Goal: Information Seeking & Learning: Learn about a topic

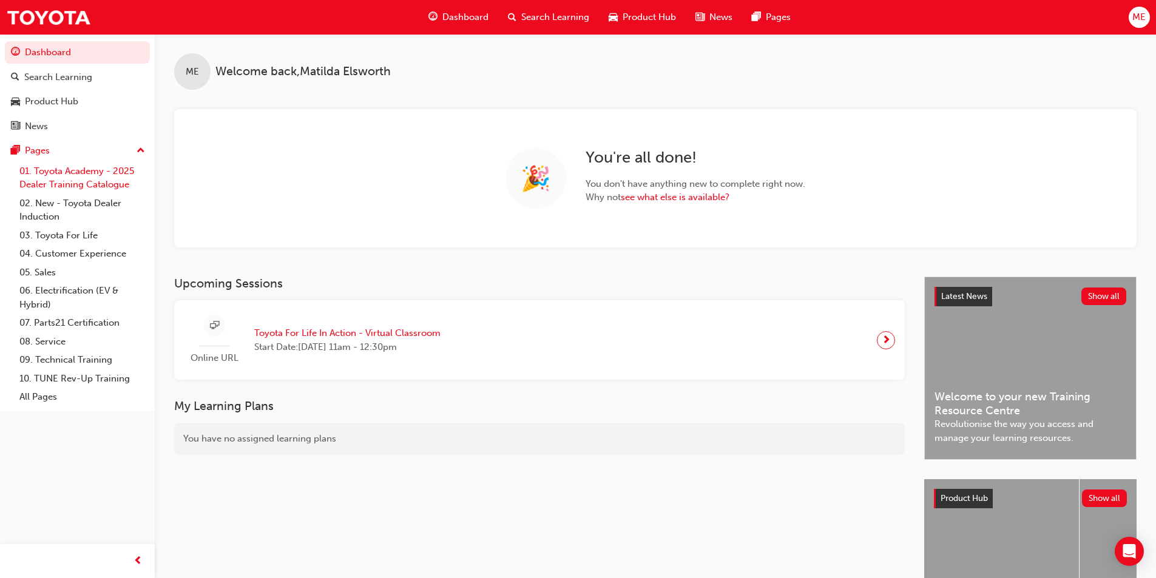
click at [83, 180] on link "01. Toyota Academy - 2025 Dealer Training Catalogue" at bounding box center [82, 178] width 135 height 32
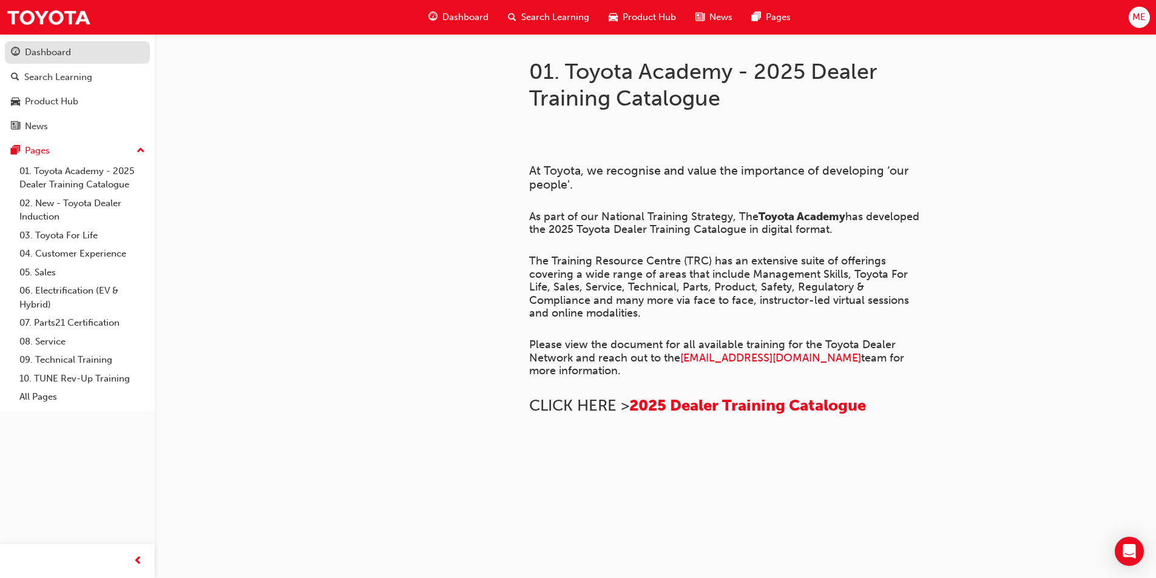
click at [44, 63] on link "Dashboard" at bounding box center [77, 52] width 145 height 22
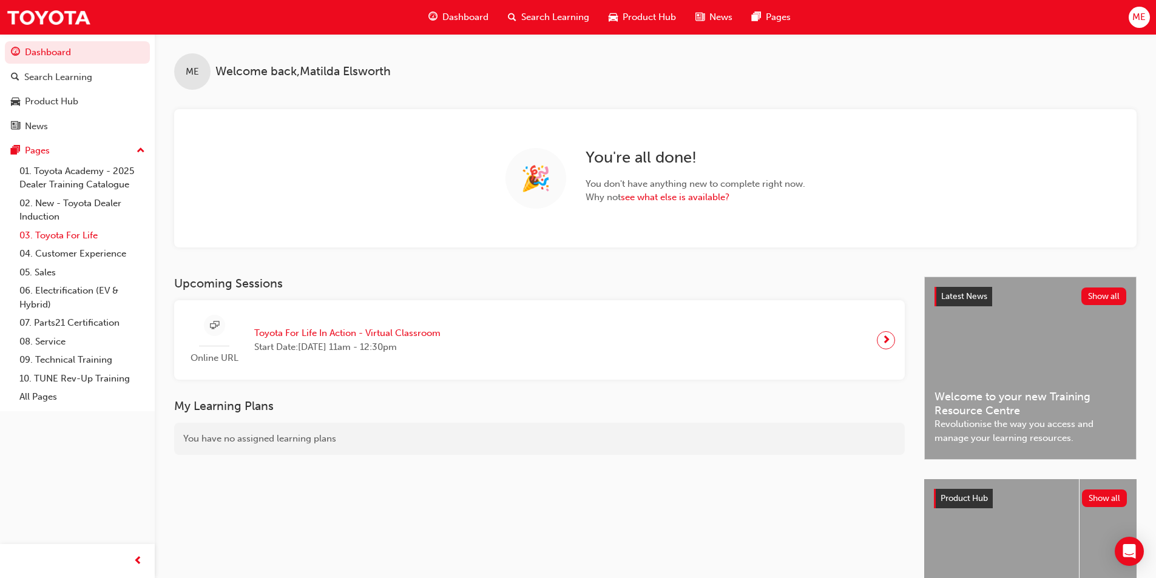
click at [67, 238] on link "03. Toyota For Life" at bounding box center [82, 235] width 135 height 19
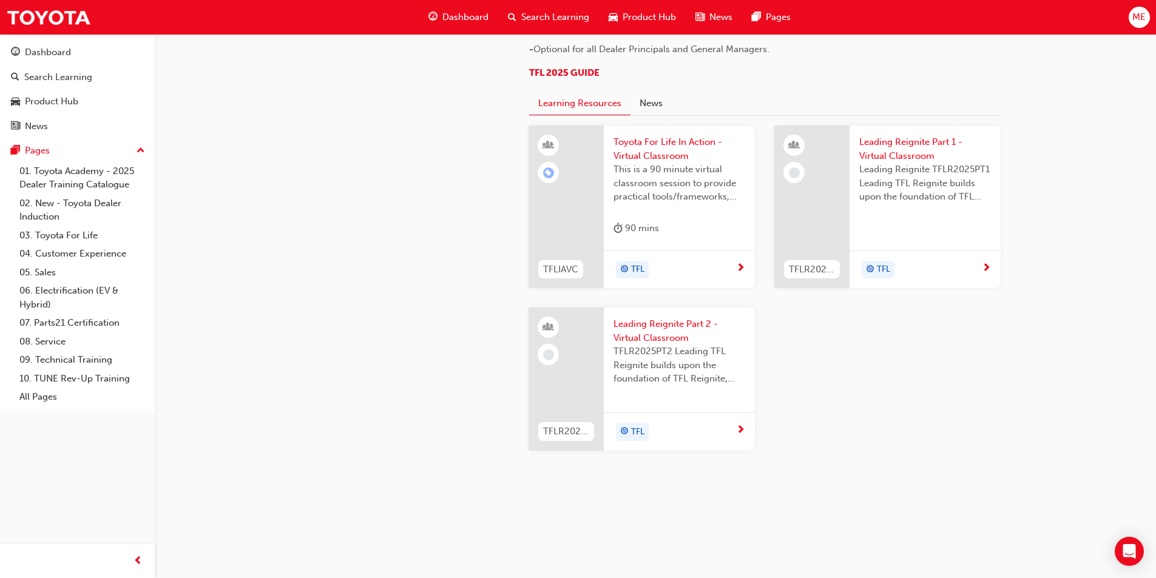
scroll to position [1032, 0]
click at [100, 207] on link "02. New - Toyota Dealer Induction" at bounding box center [82, 210] width 135 height 32
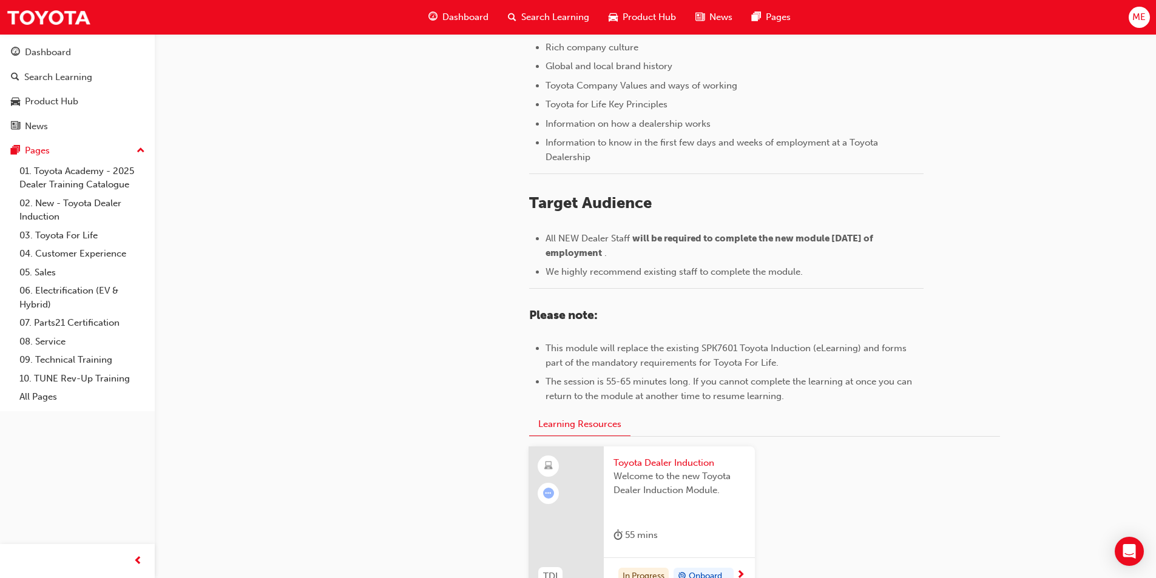
scroll to position [509, 0]
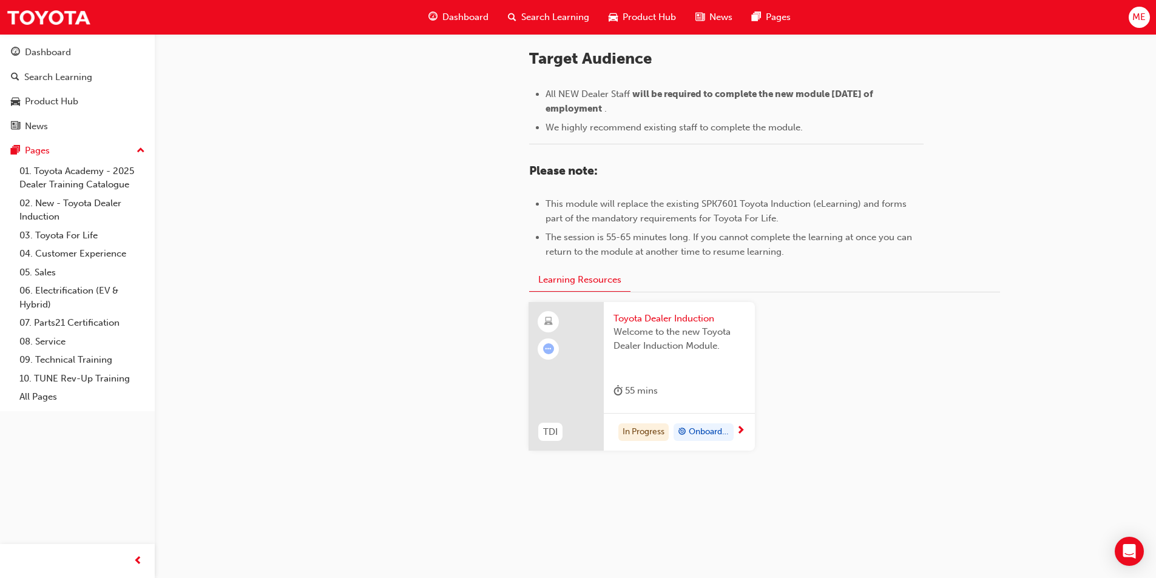
click at [738, 411] on div "Toyota Dealer Induction Welcome to the new Toyota Dealer Induction Module. 55 m…" at bounding box center [679, 357] width 151 height 111
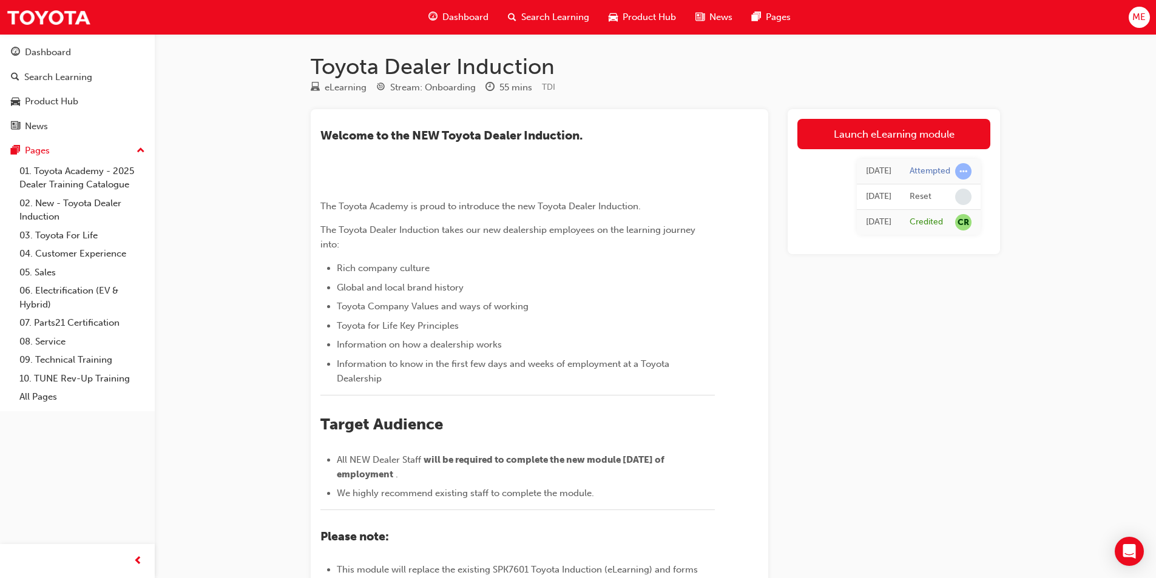
click at [320, 186] on img at bounding box center [320, 186] width 0 height 0
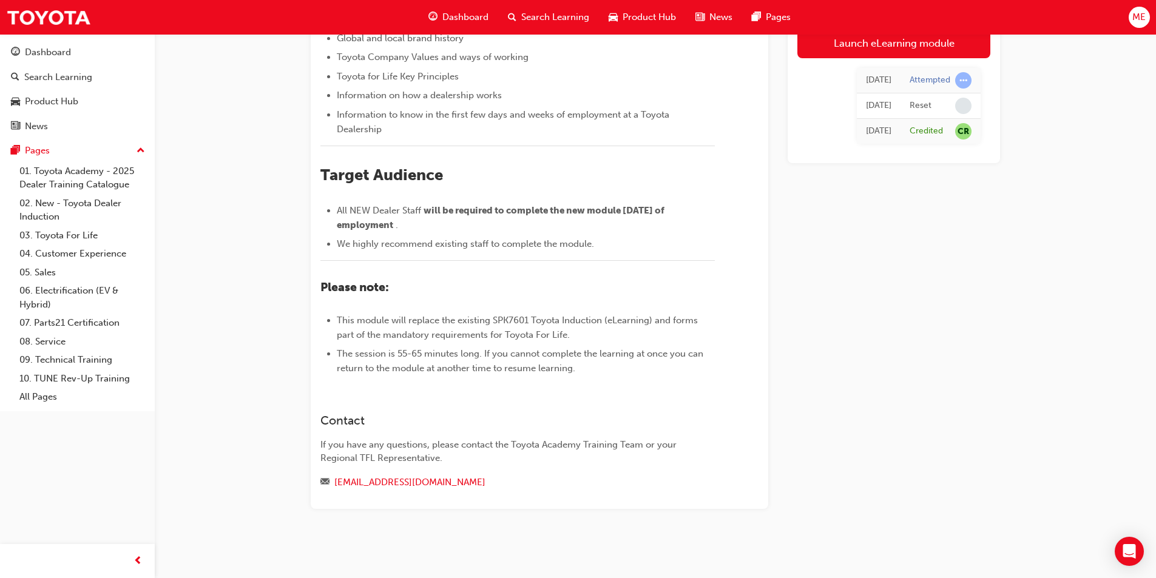
scroll to position [393, 0]
click at [928, 84] on div "Attempted" at bounding box center [930, 81] width 41 height 12
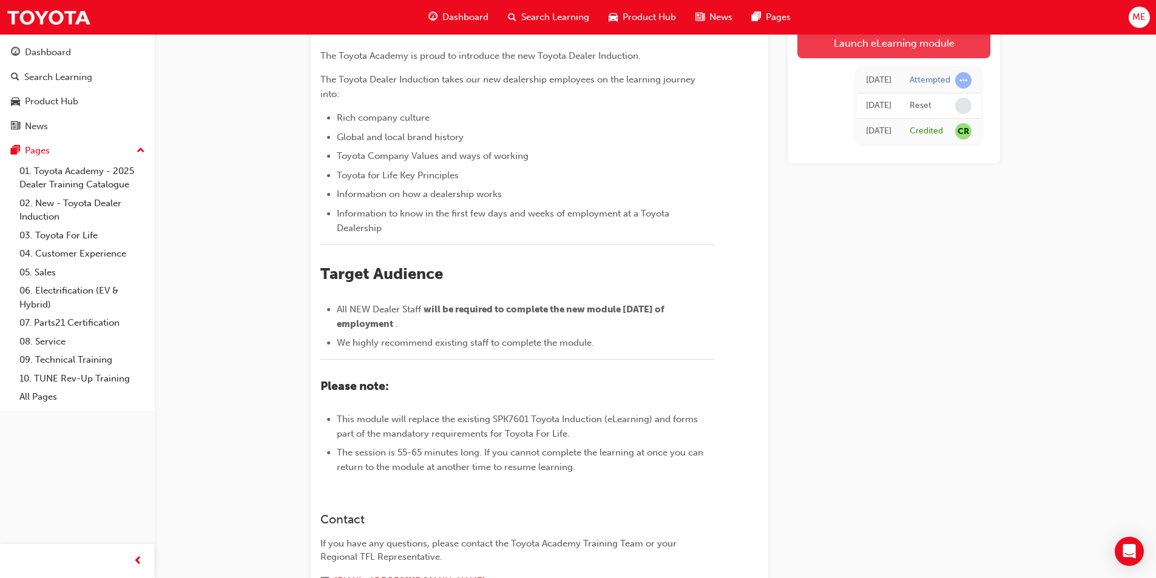
click at [913, 45] on link "Launch eLearning module" at bounding box center [893, 43] width 193 height 30
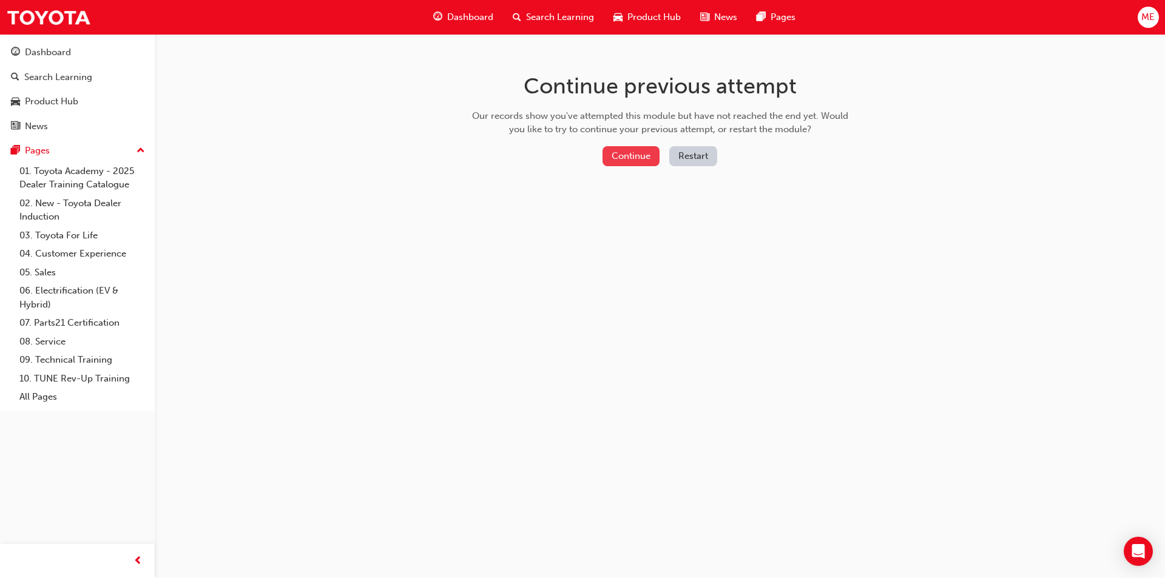
click at [619, 148] on button "Continue" at bounding box center [631, 156] width 57 height 20
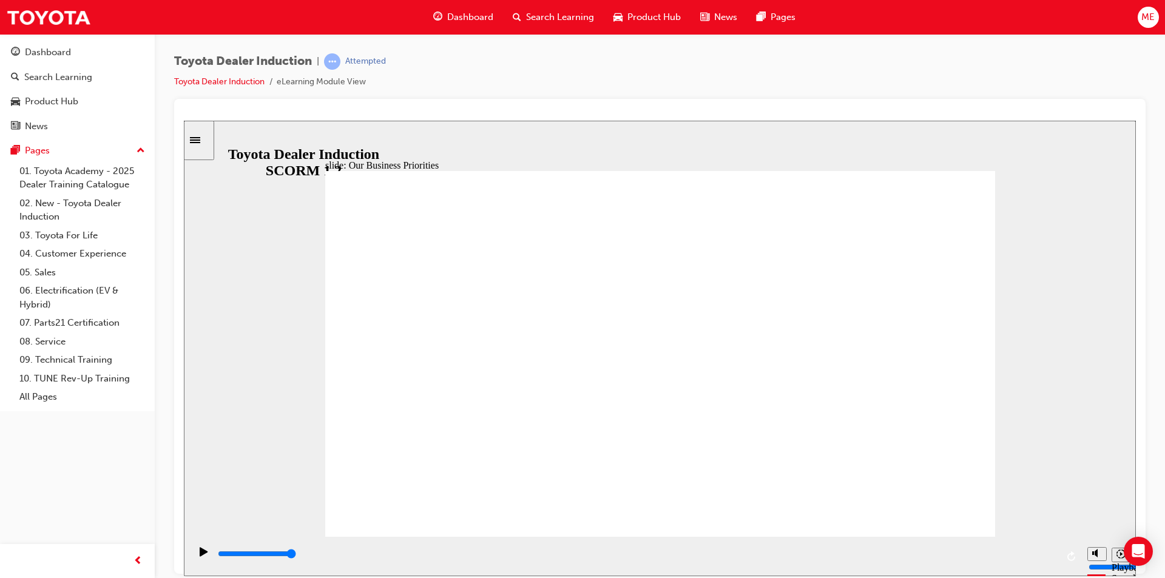
click at [203, 141] on icon "Sidebar Toggle" at bounding box center [199, 138] width 18 height 7
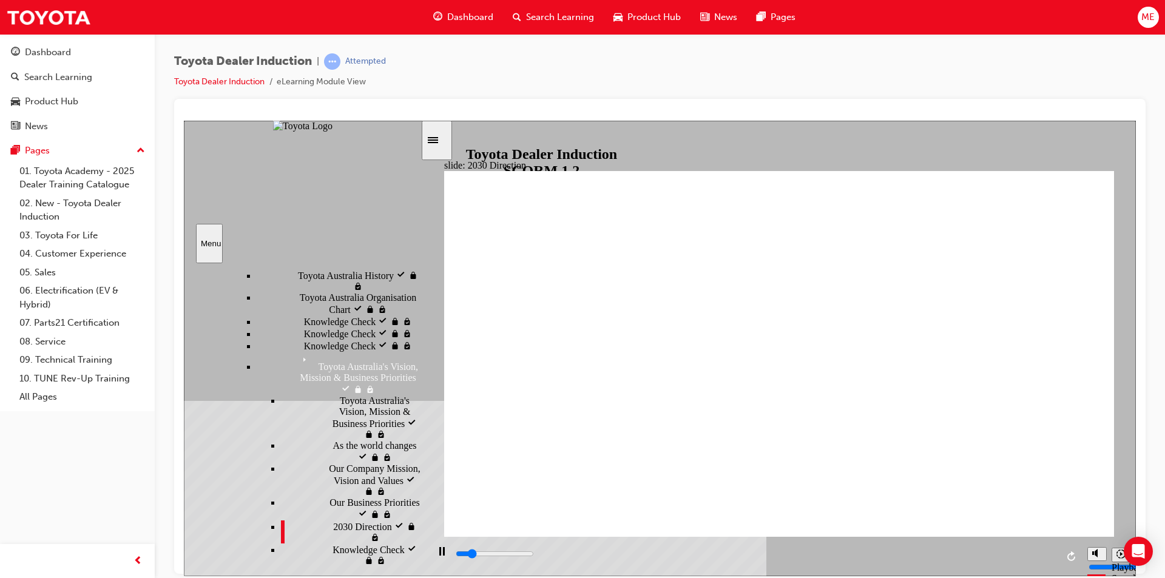
scroll to position [356, 0]
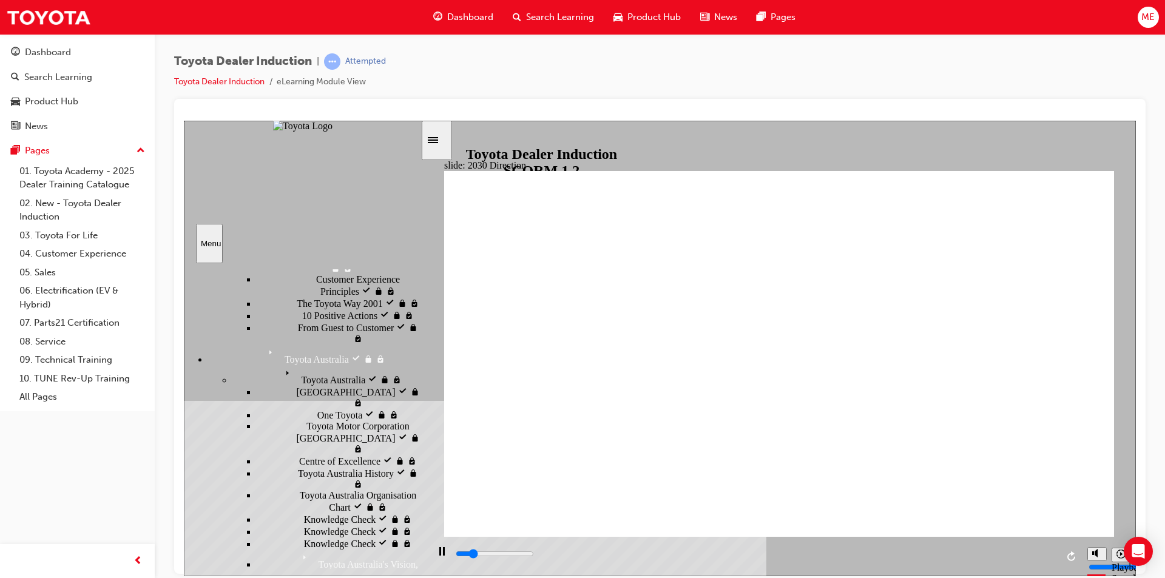
click at [438, 142] on icon "Sidebar Toggle" at bounding box center [433, 140] width 10 height 6
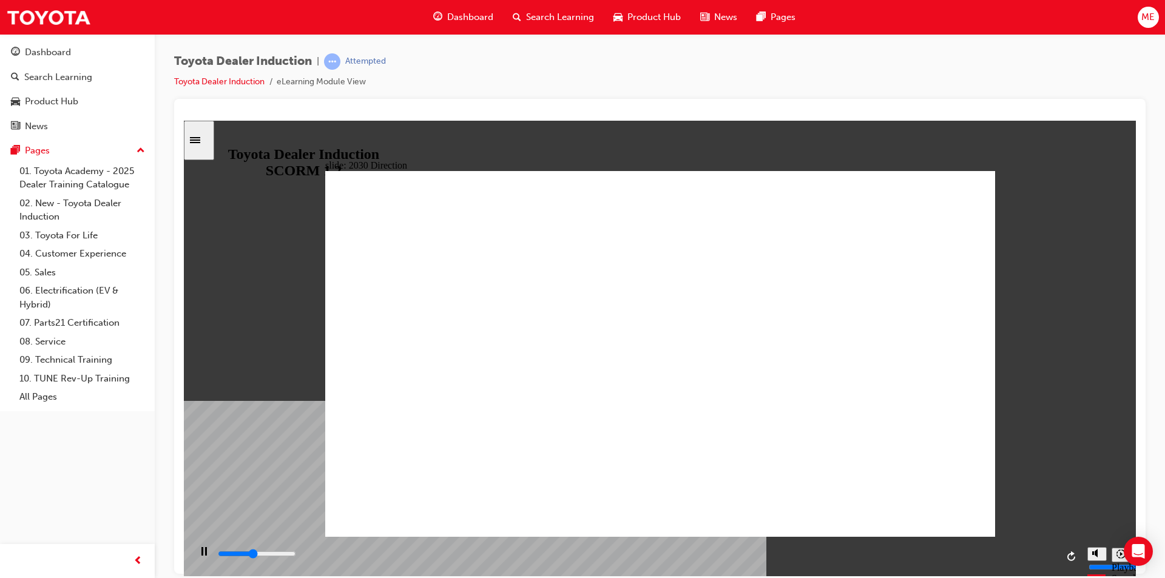
click at [201, 555] on icon "Pause (Ctrl+Alt+P)" at bounding box center [203, 551] width 5 height 8
click at [200, 556] on icon "Play (Ctrl+Alt+P)" at bounding box center [204, 551] width 8 height 9
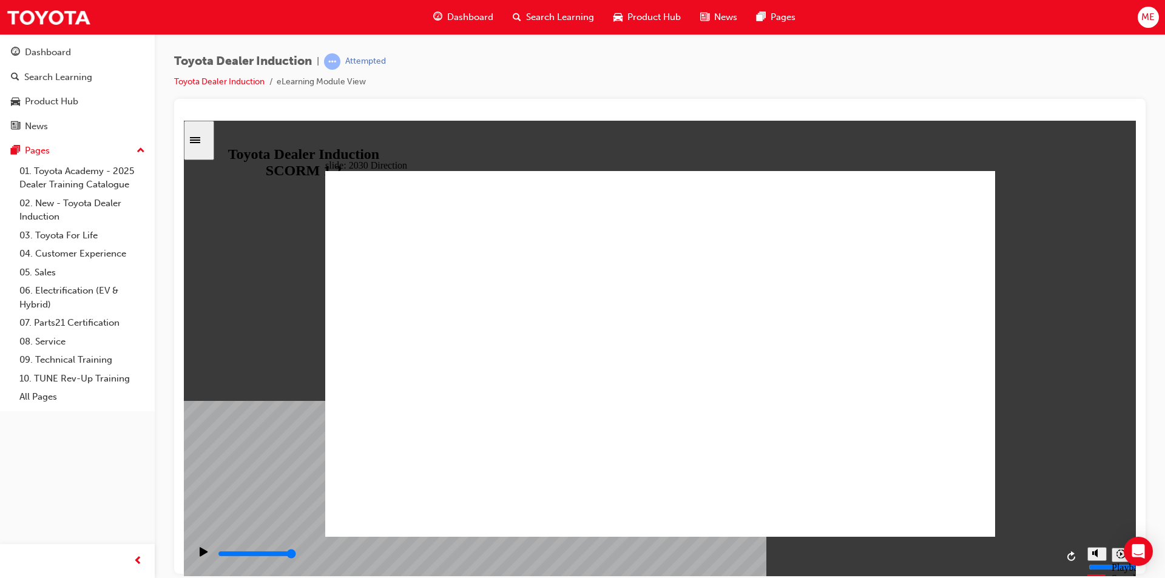
click at [199, 137] on icon "Sidebar Toggle" at bounding box center [199, 138] width 18 height 7
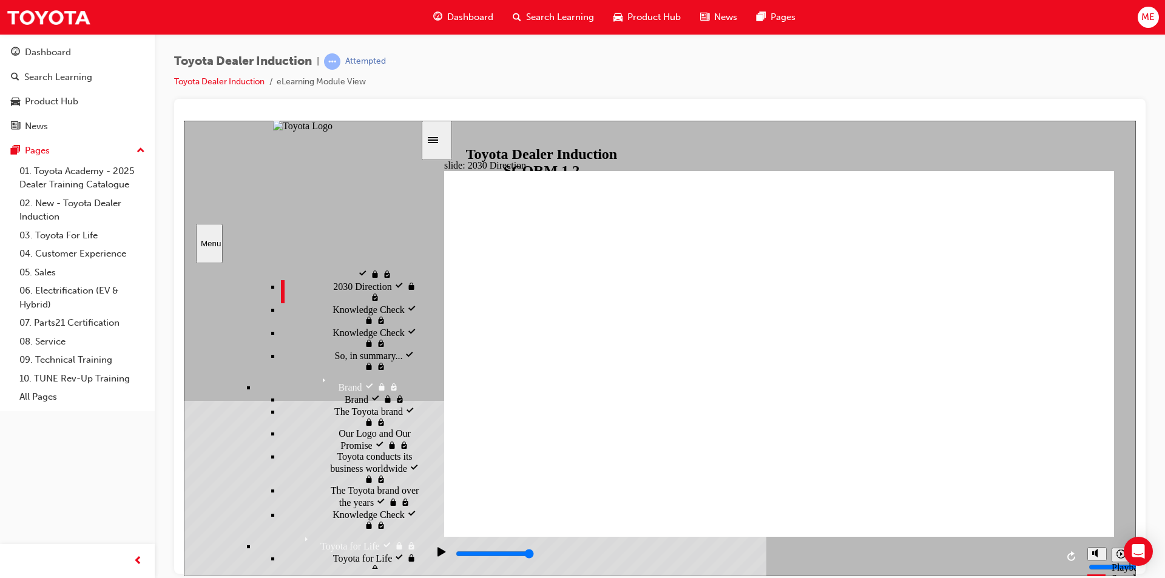
scroll to position [780, 0]
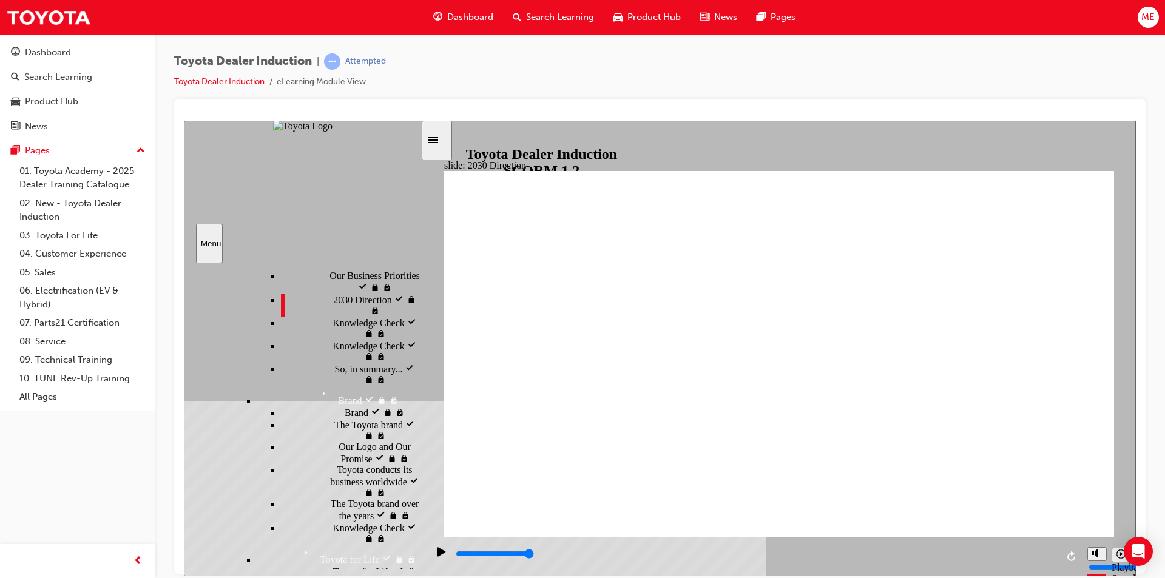
click at [329, 258] on span "Our Company Mission, Vision and Values" at bounding box center [375, 247] width 92 height 22
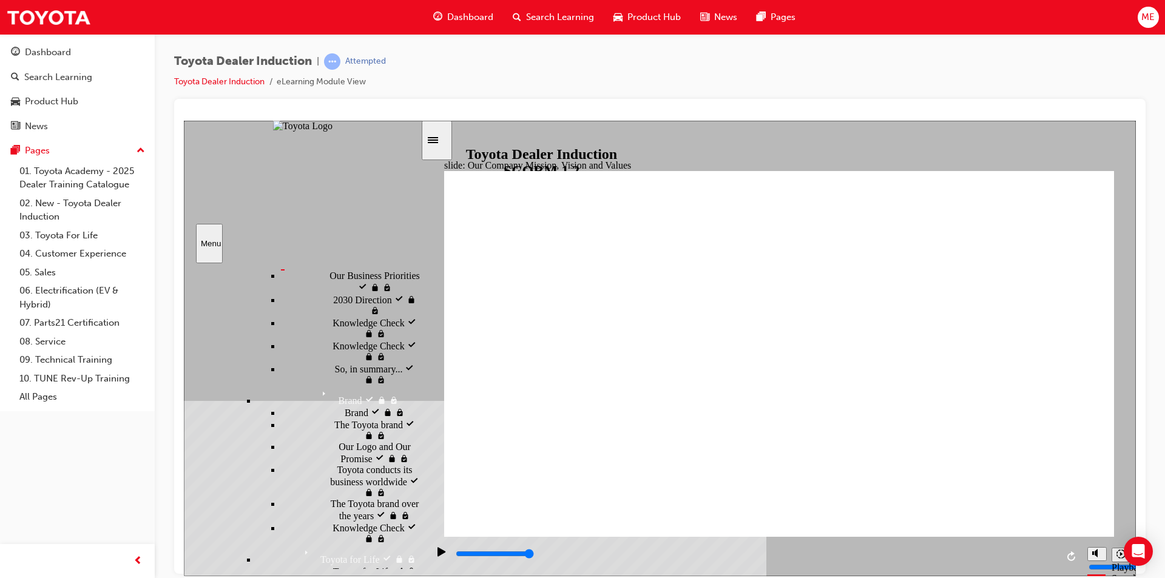
click at [333, 338] on span "Knowledge Check visited" at bounding box center [377, 327] width 88 height 22
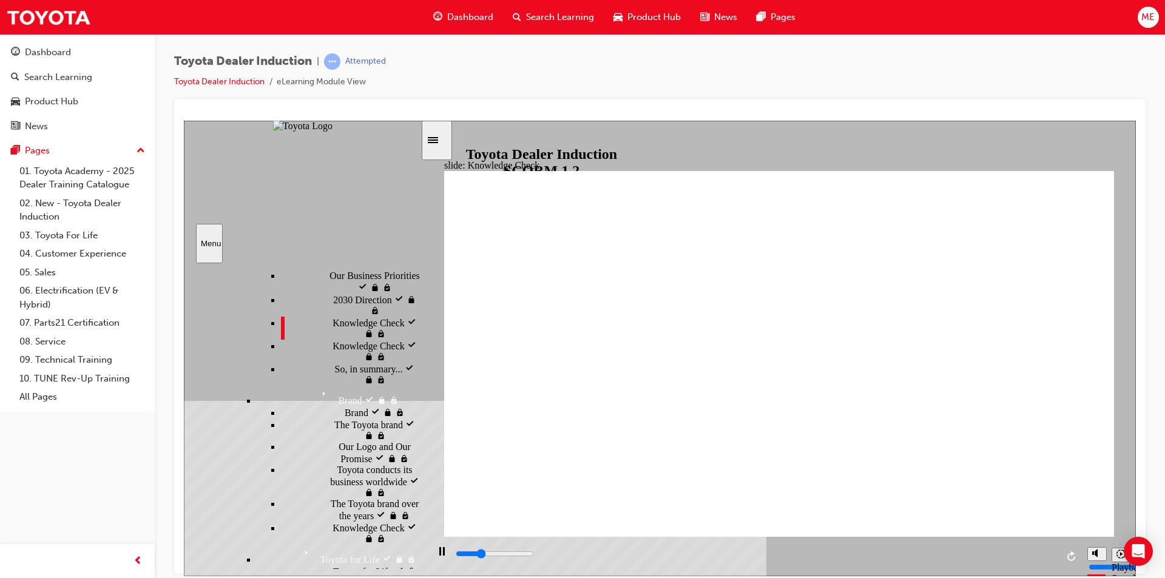
type input "2200"
type input "h"
type input "2300"
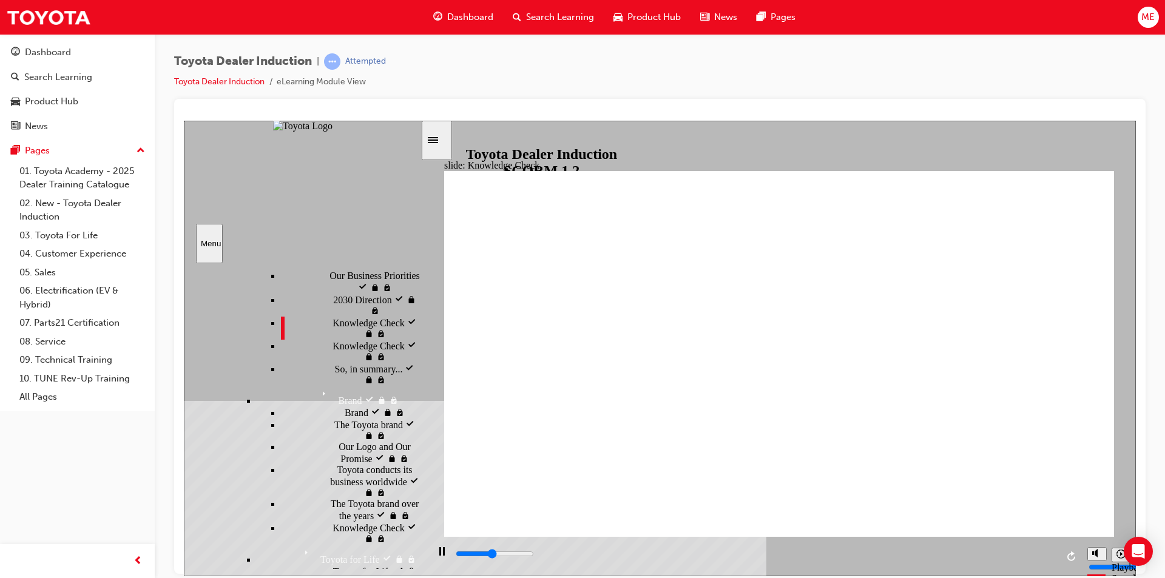
type input "ha"
type input "2500"
type input "hap"
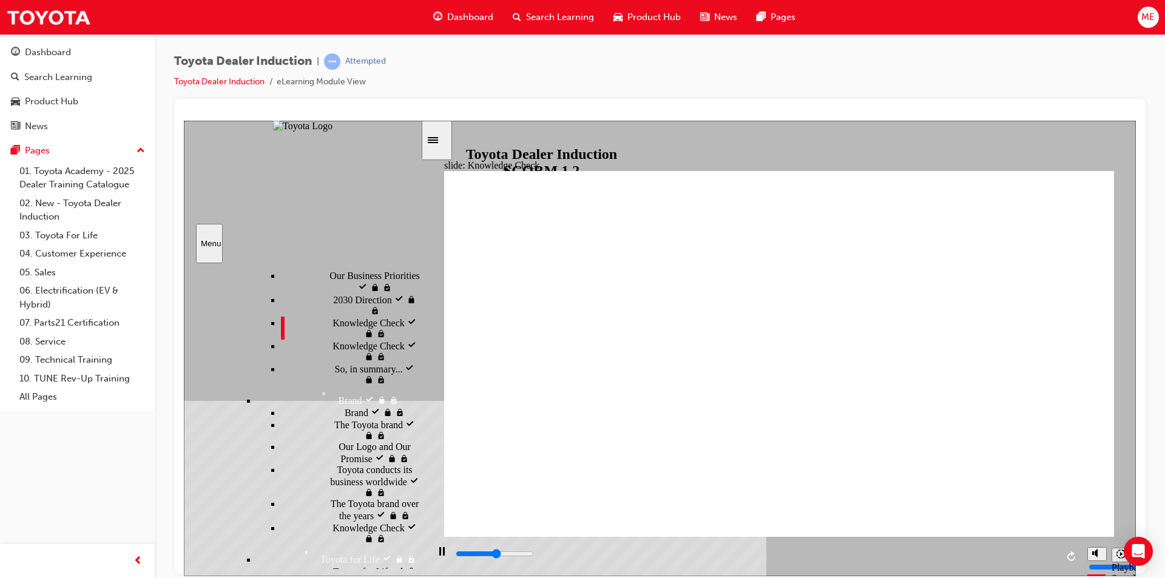
type input "2700"
type input "happ"
type input "2800"
type input "happi"
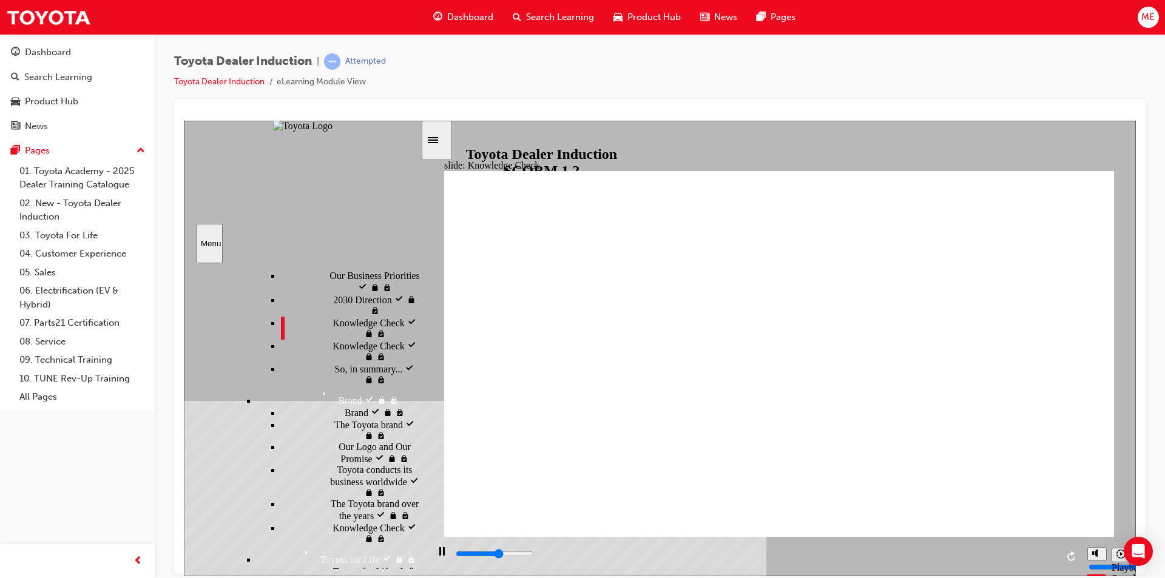
type input "happi"
type input "2900"
type input "happin"
type input "3000"
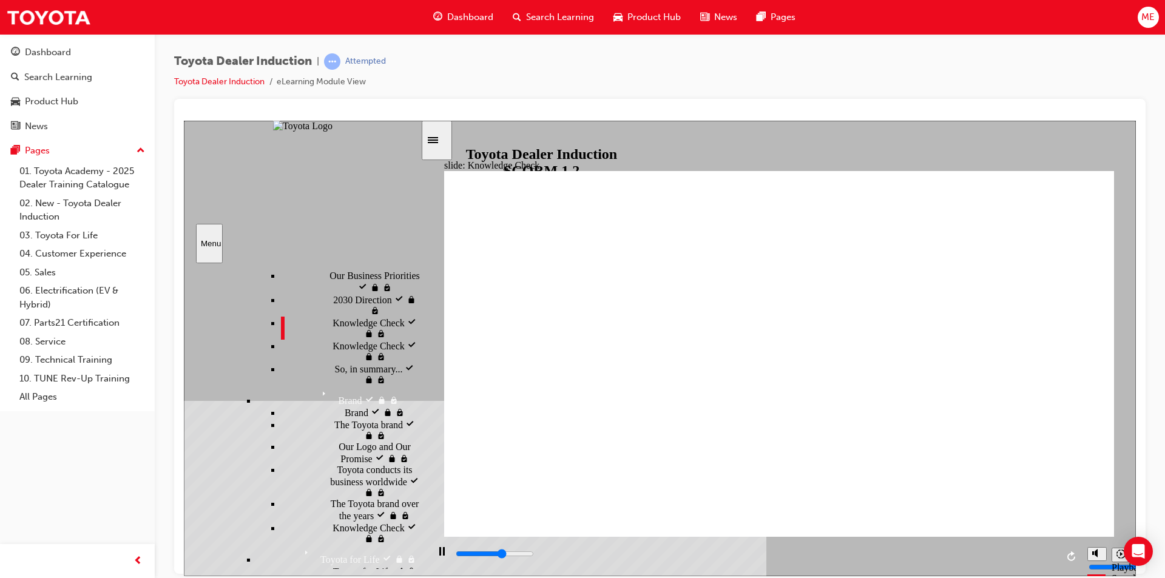
type input "happine"
type input "3200"
type input "happines"
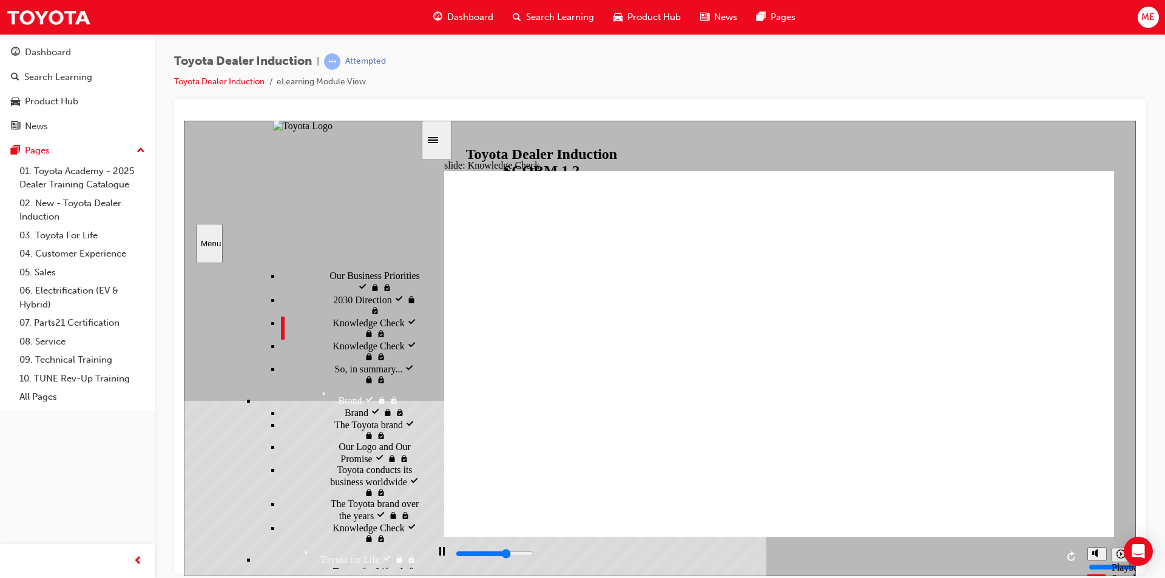
type input "3400"
type input "happiness"
type input "4700"
type input "happiness"
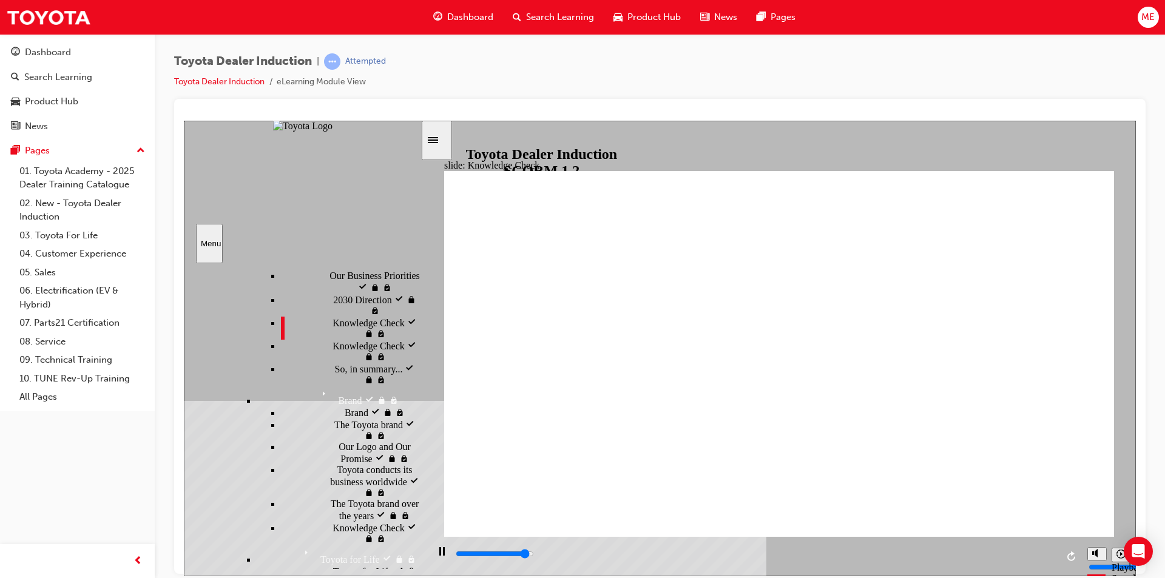
type input "5000"
type input "happiness"
click at [329, 269] on span "Our Company Mission, Vision and Values visited" at bounding box center [375, 252] width 92 height 33
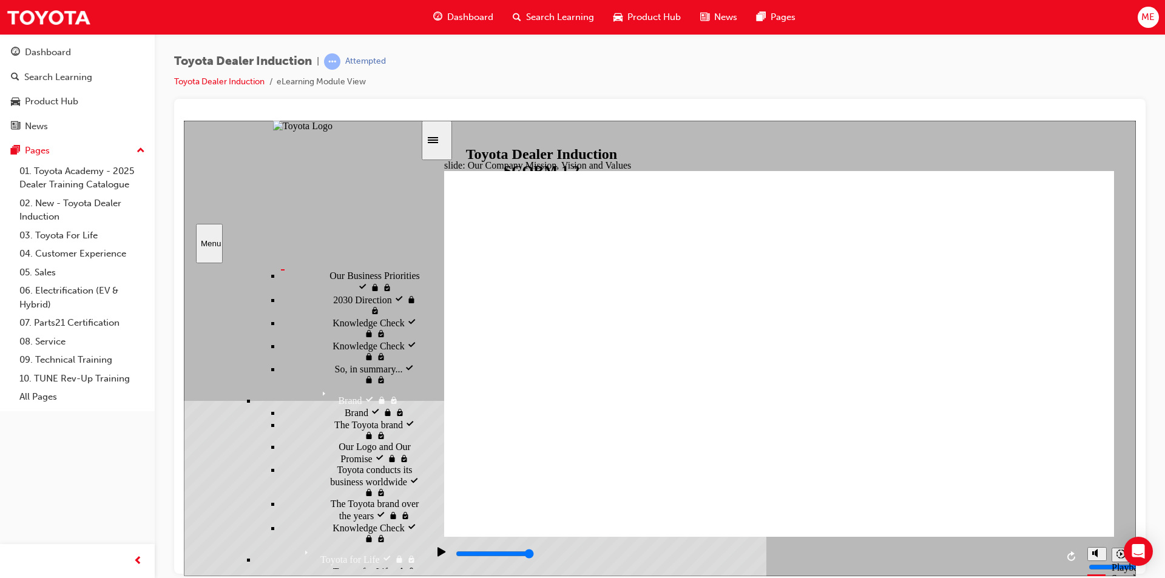
click at [333, 361] on span "Knowledge Check visited" at bounding box center [377, 350] width 88 height 22
type input "1900"
type input "m"
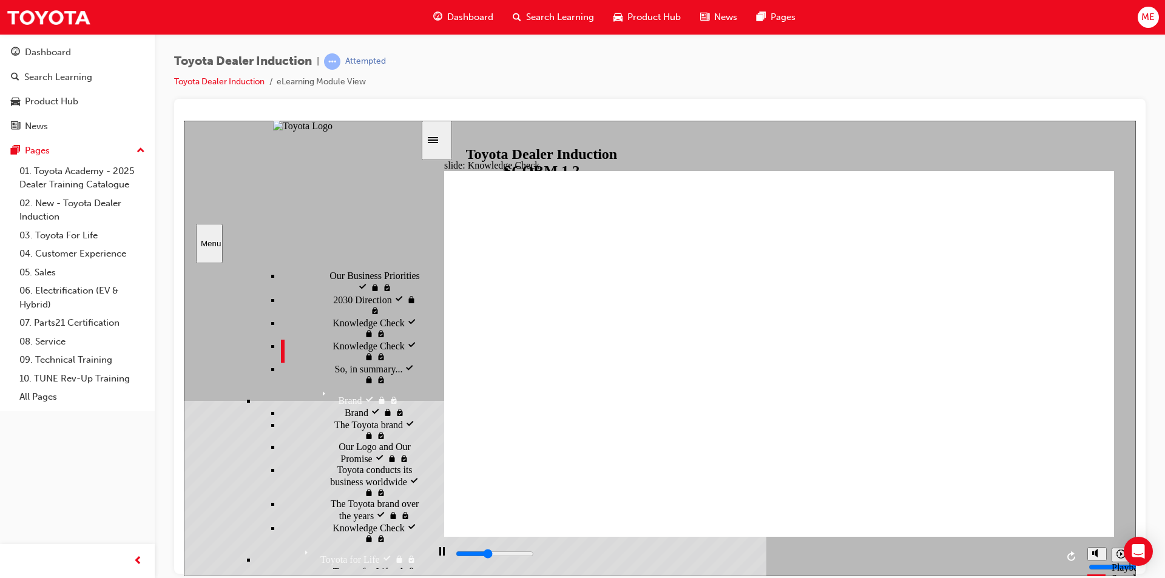
type input "2000"
type input "mo"
type input "2100"
type input "mov"
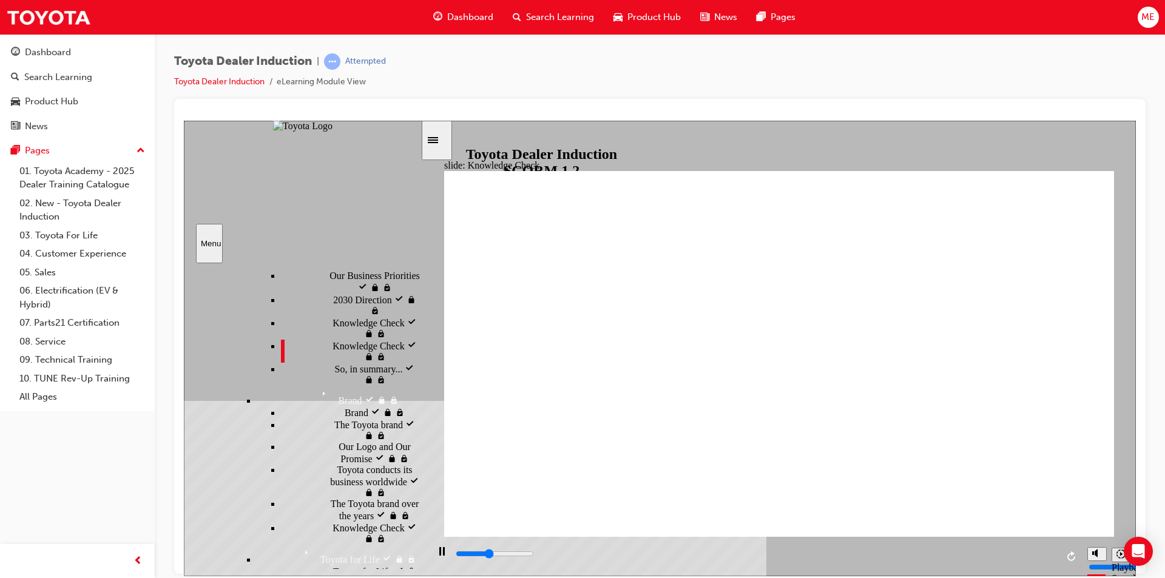
type input "mov"
type input "2200"
type input "move"
type input "2300"
type input "move"
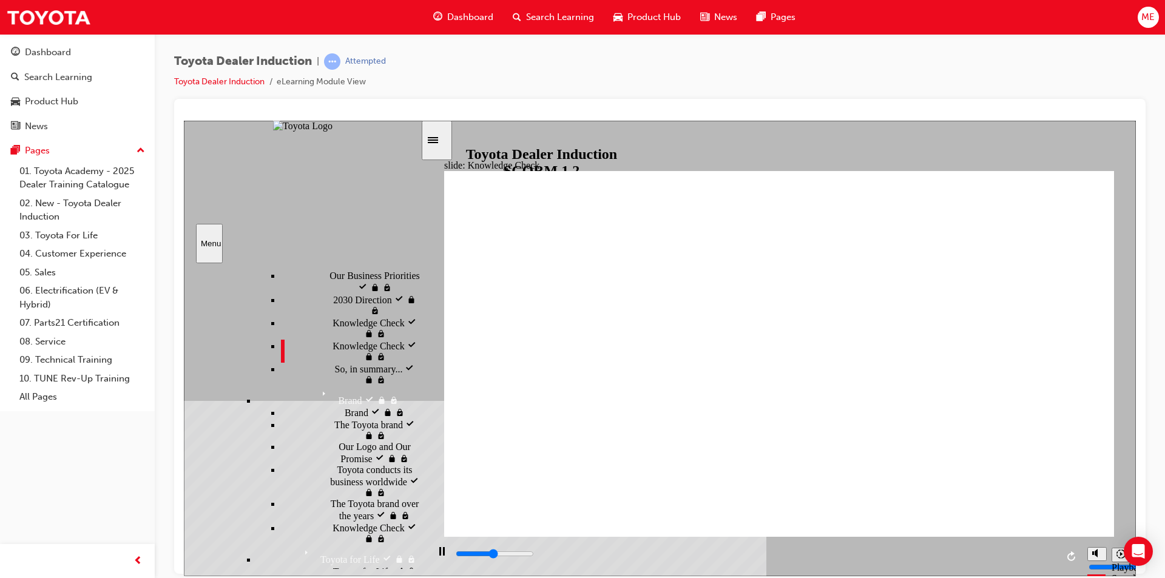
type input "2400"
type input "moved"
type input "3700"
type input "moved"
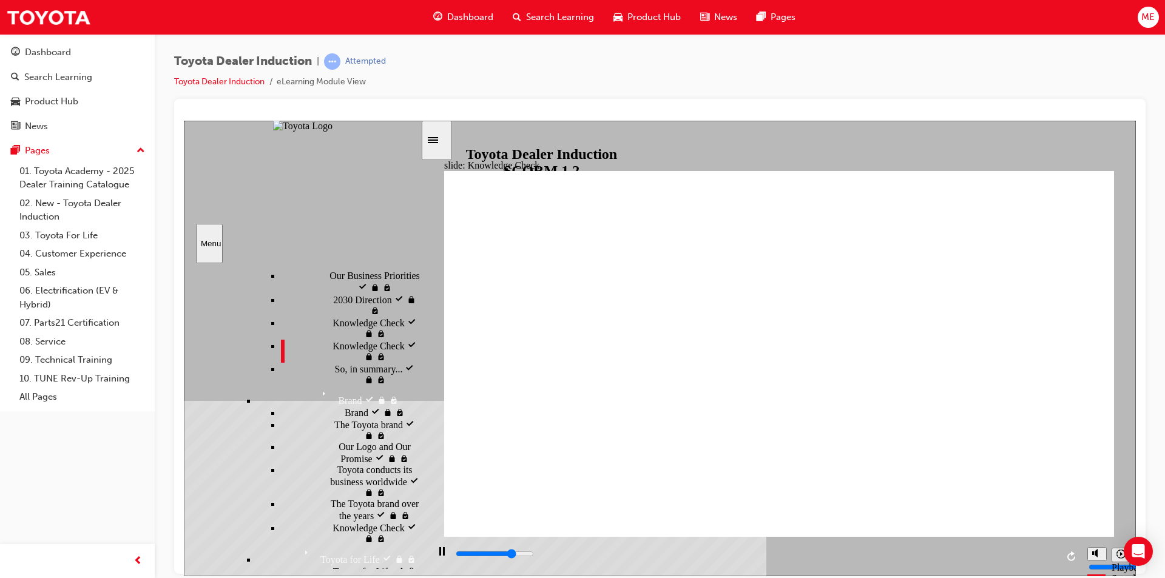
type input "4500"
type input "moved"
type input "5000"
type input "moved"
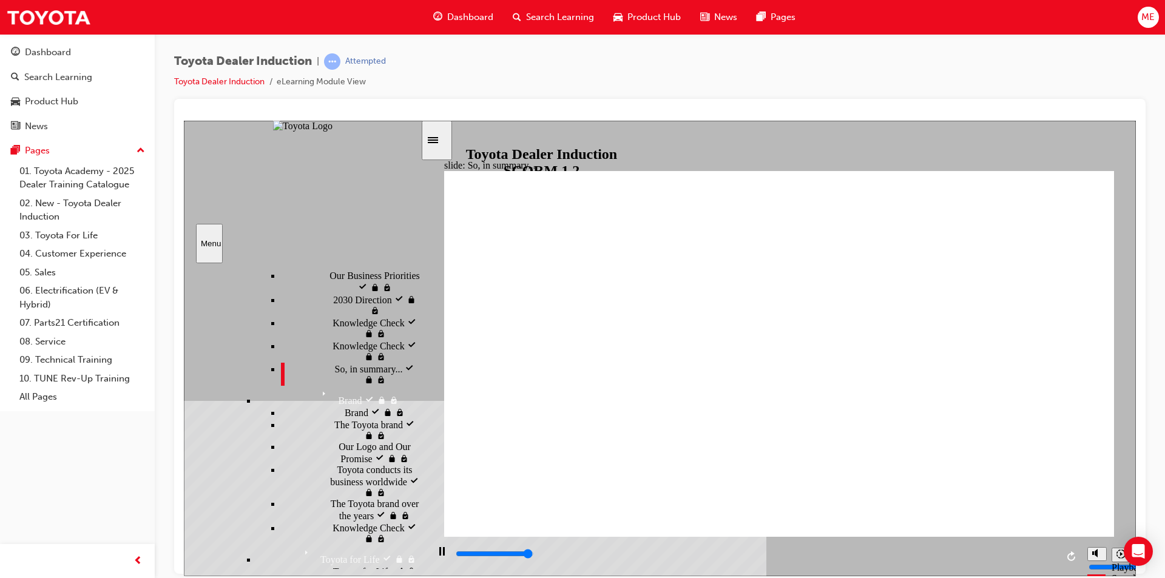
type input "6500"
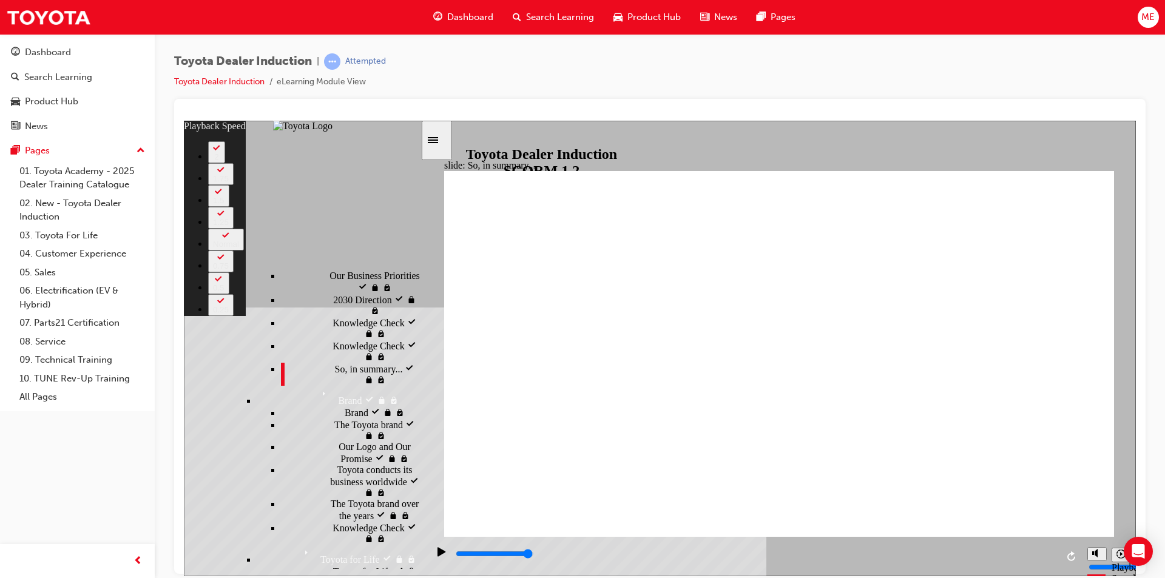
type input "3"
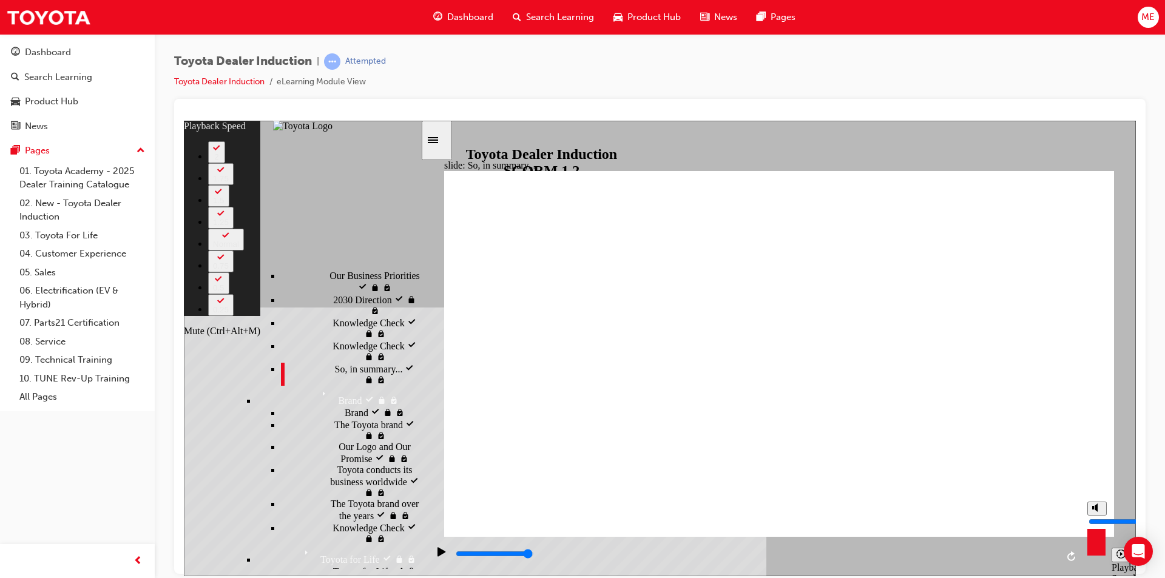
click at [1100, 512] on icon "Mute (Ctrl+Alt+M)" at bounding box center [1097, 507] width 10 height 8
type input "0"
type input "3"
type input "0"
type input "3"
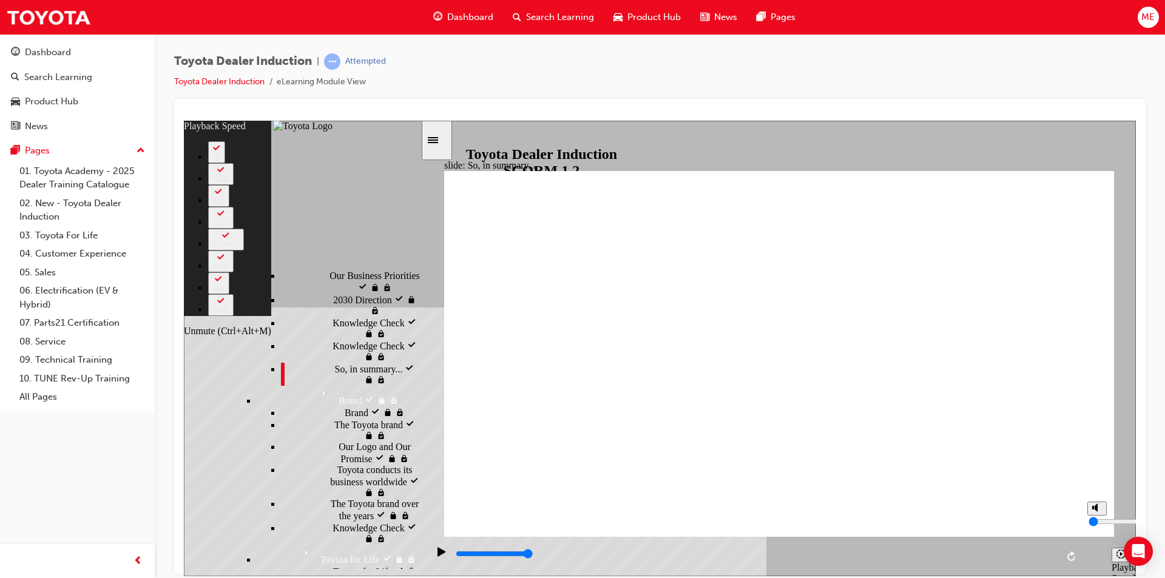
type input "4"
type input "3"
type input "4"
type input "3"
type input "4"
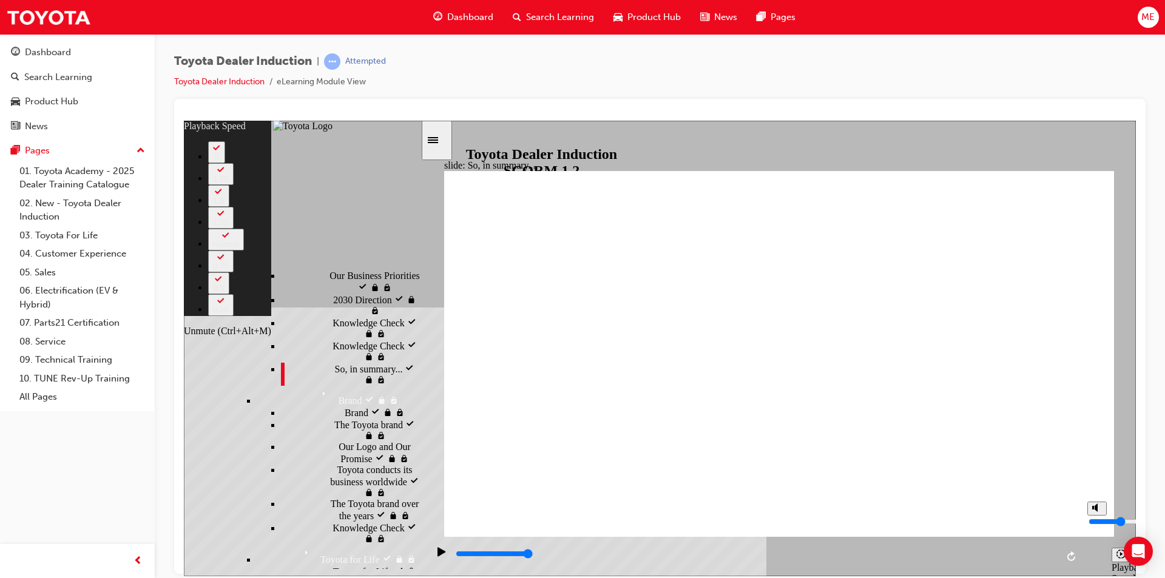
click at [1094, 521] on input "volume" at bounding box center [1128, 521] width 78 height 10
type input "4"
type input "7"
type input "4"
type input "7"
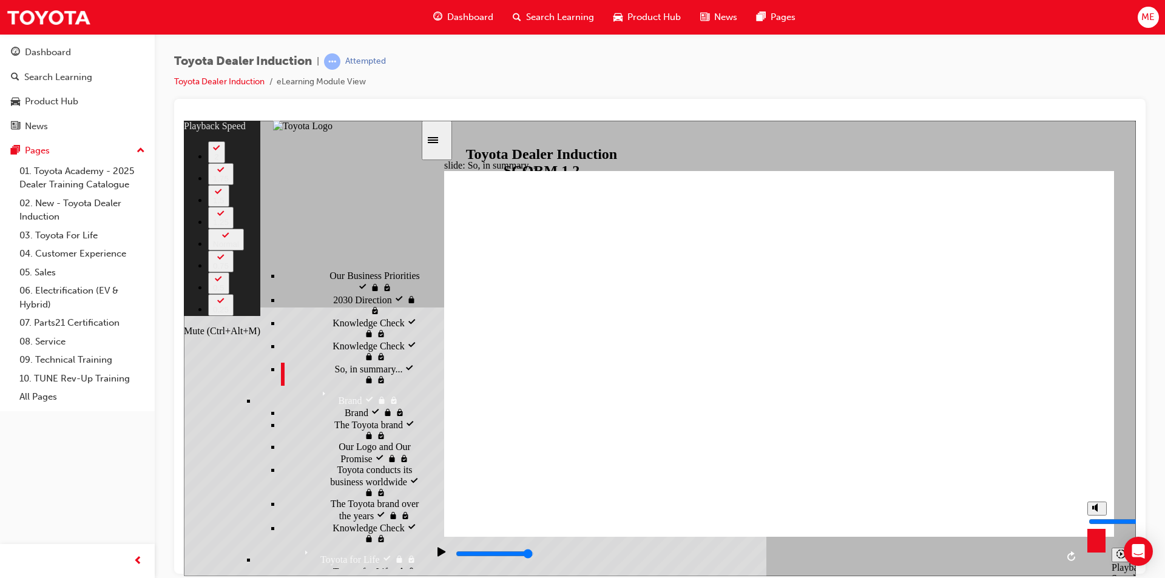
type input "4"
type input "7"
click at [1092, 516] on input "volume" at bounding box center [1128, 521] width 78 height 10
type input "5"
type input "6"
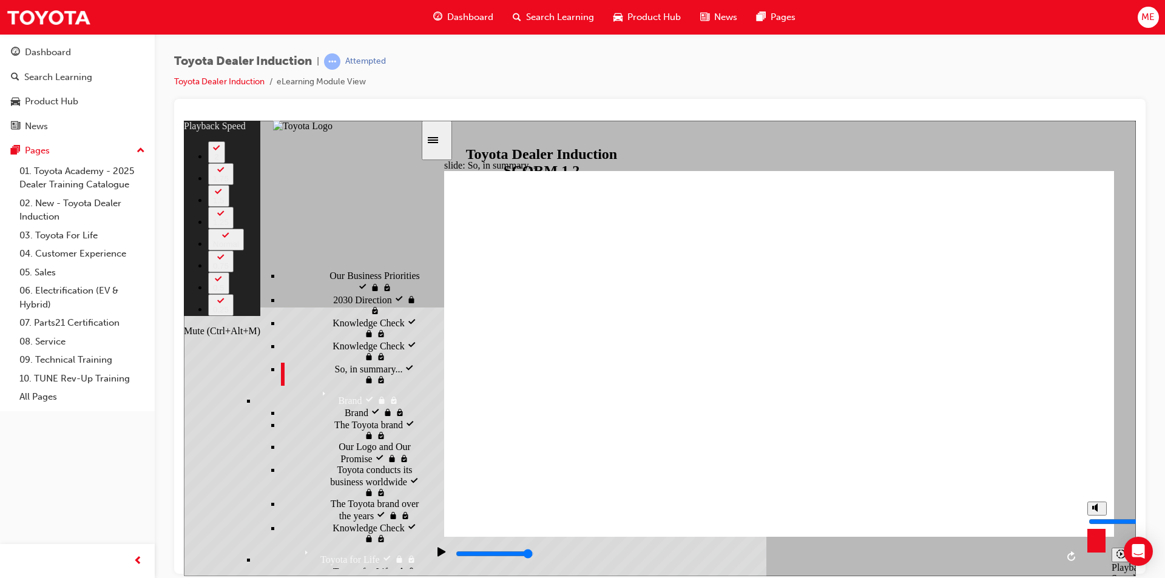
type input "5"
type input "6"
type input "5"
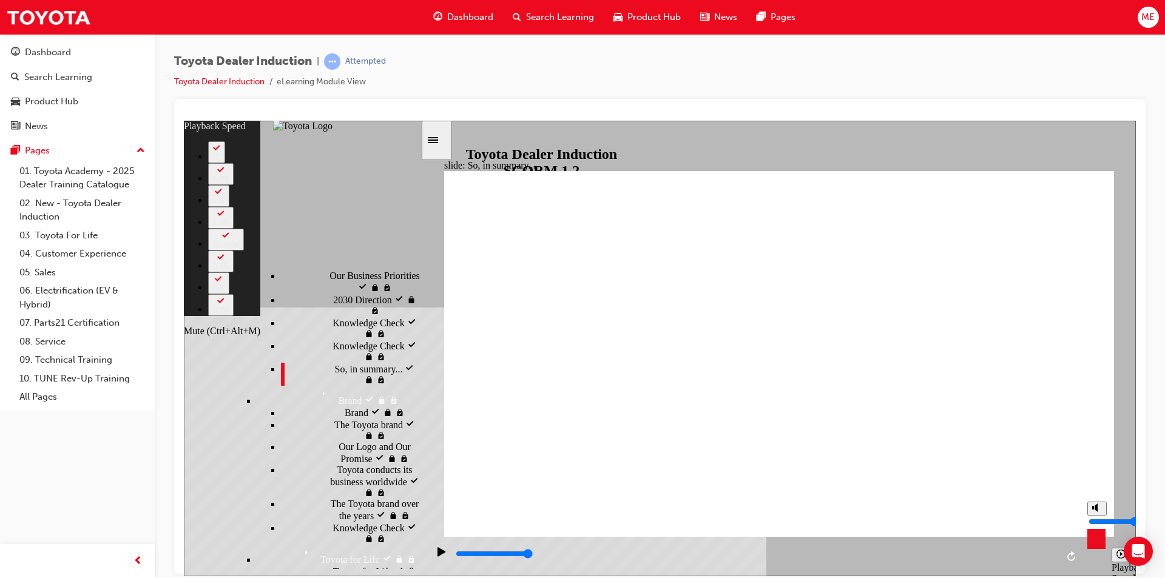
type input "5"
type input "6"
type input "4"
type input "6"
type input "4"
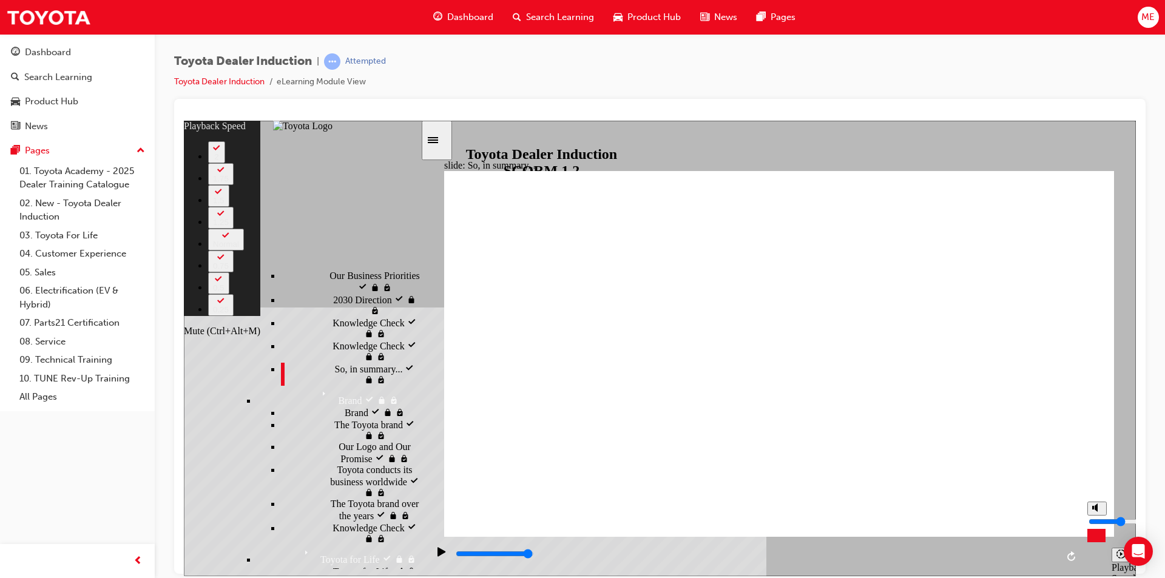
type input "6"
type input "4"
click at [1096, 521] on input "volume" at bounding box center [1128, 521] width 78 height 10
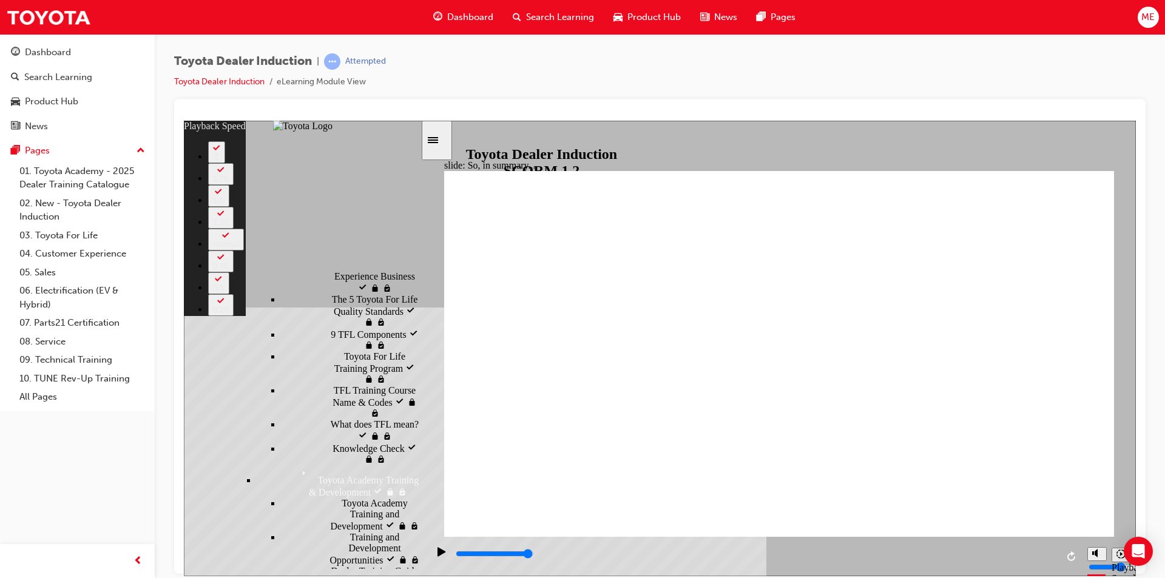
scroll to position [1084, 0]
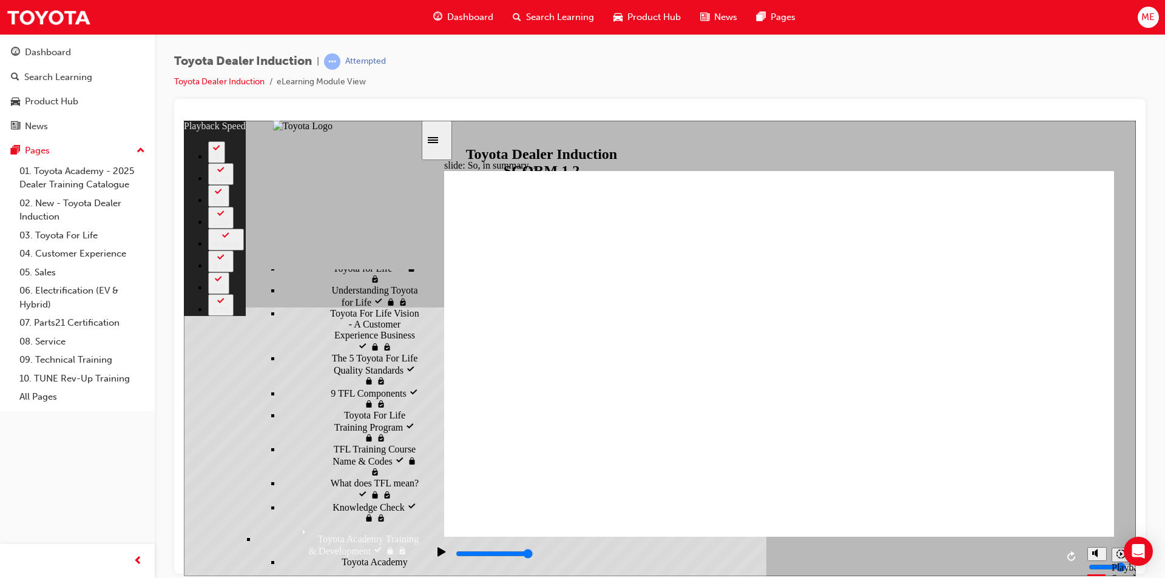
type input "128"
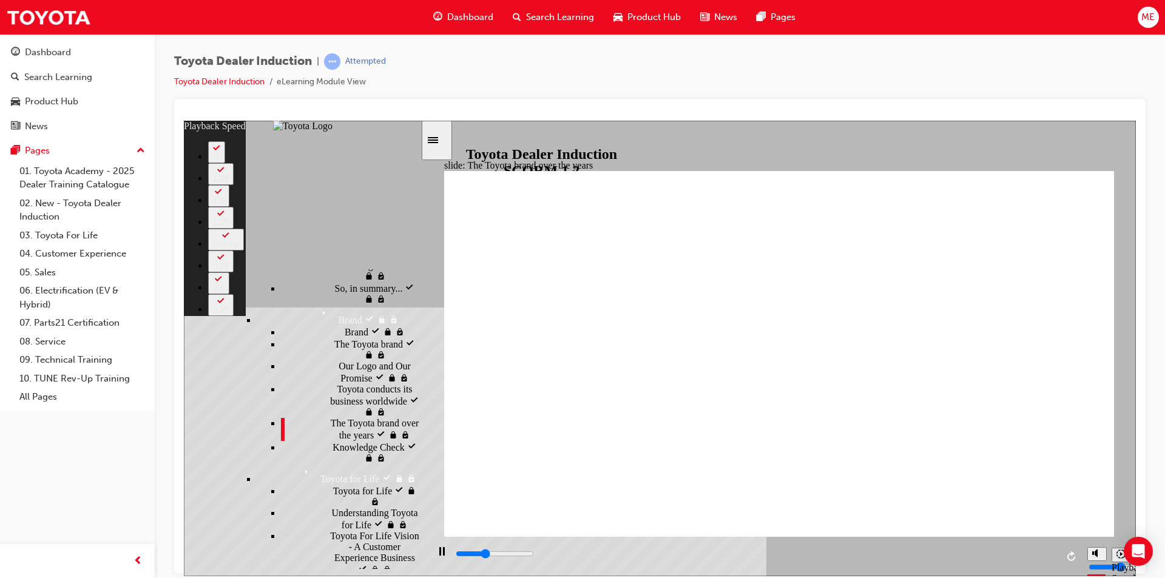
type input "3100"
type input "0"
type input "3400"
type input "0"
type input "3600"
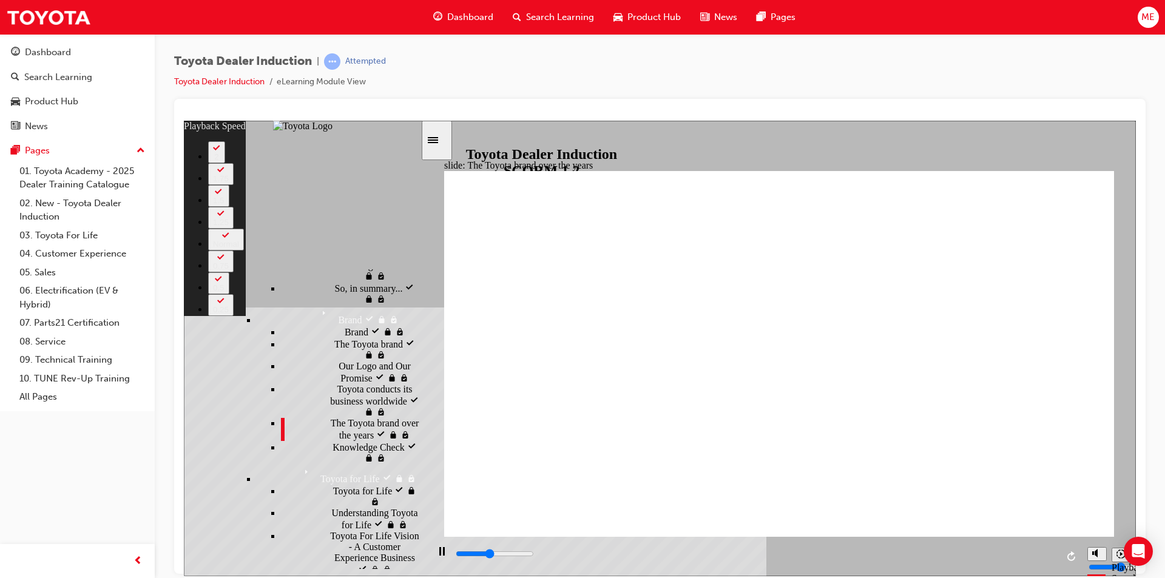
type input "1"
type input "3900"
type input "1"
type input "4200"
type input "1"
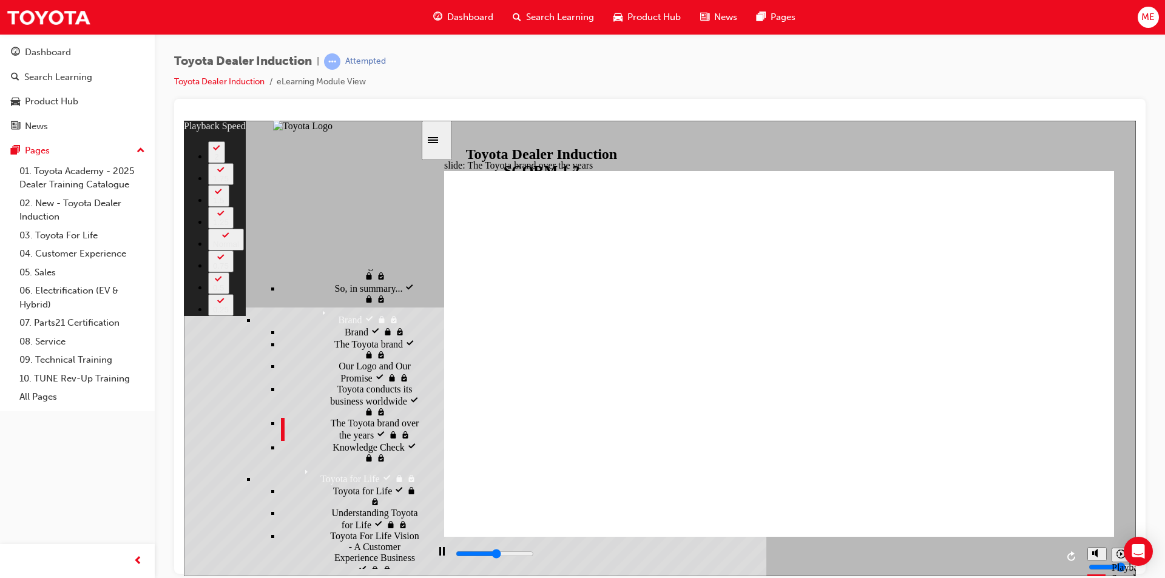
type input "4400"
type input "1"
type input "4700"
type input "2"
type input "5000"
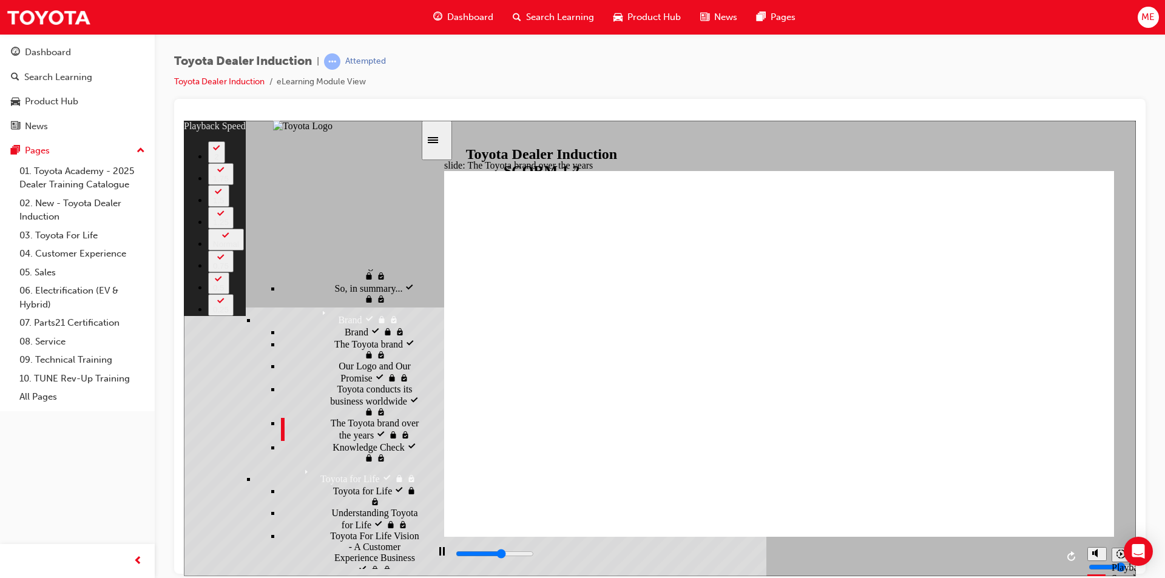
type input "2"
type input "5200"
type input "2"
type input "5500"
type input "2"
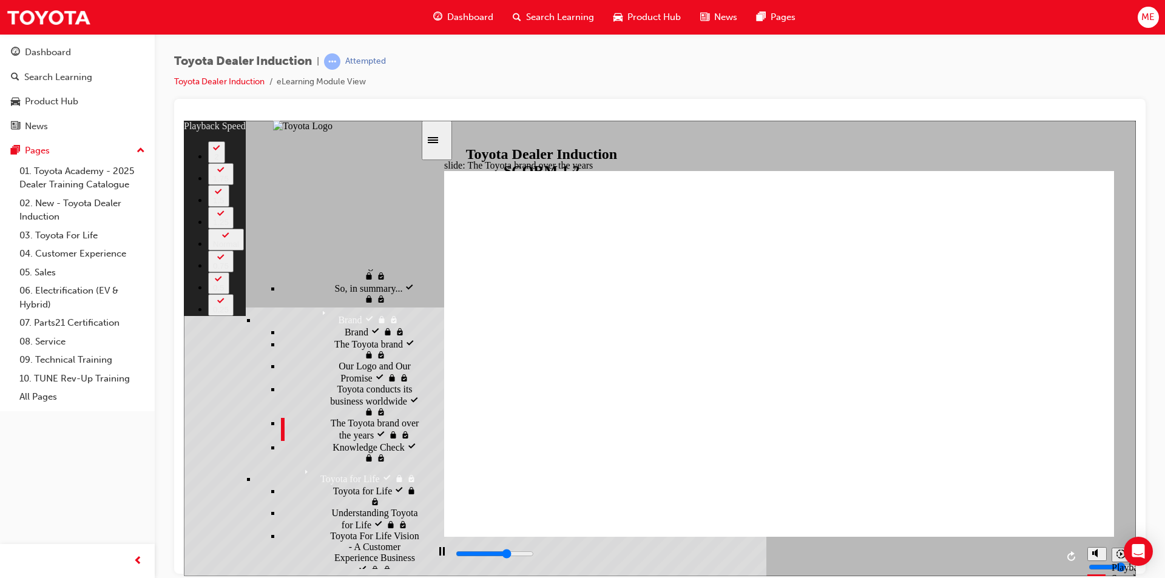
type input "5800"
type input "3"
type input "5900"
type input "3"
type input "6000"
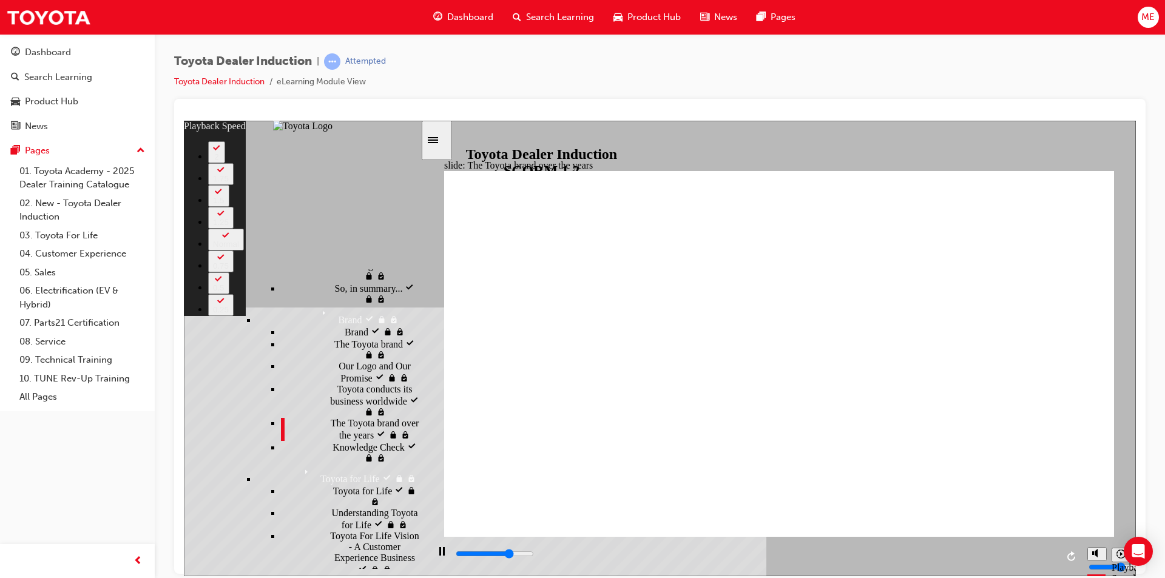
type input "3"
type input "6300"
type input "3"
type input "6600"
type input "3"
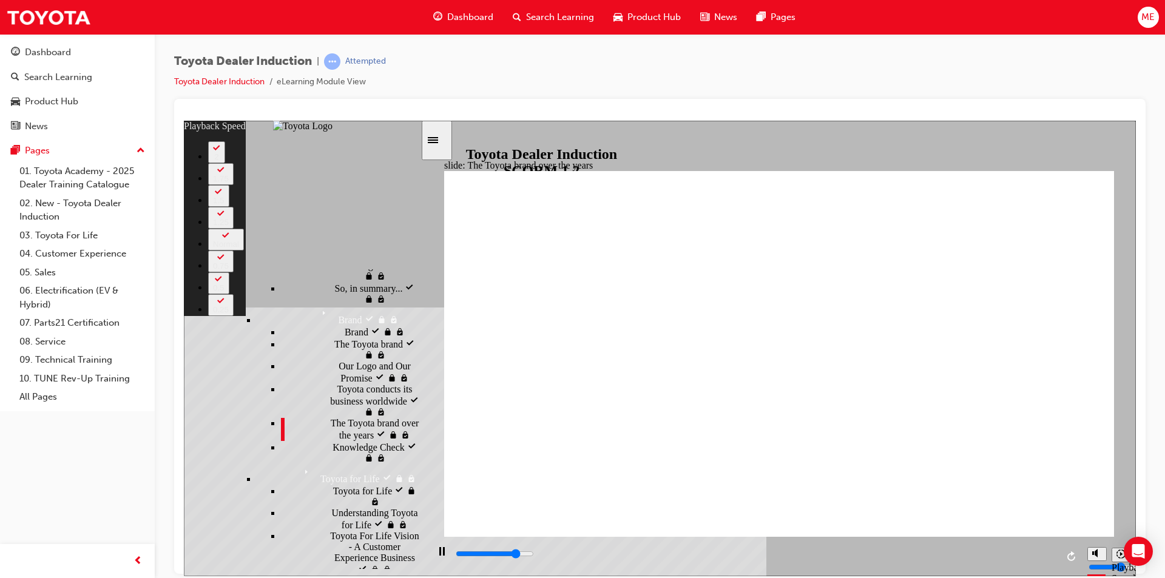
type input "6800"
type input "4"
type input "7100"
type input "4"
type input "7400"
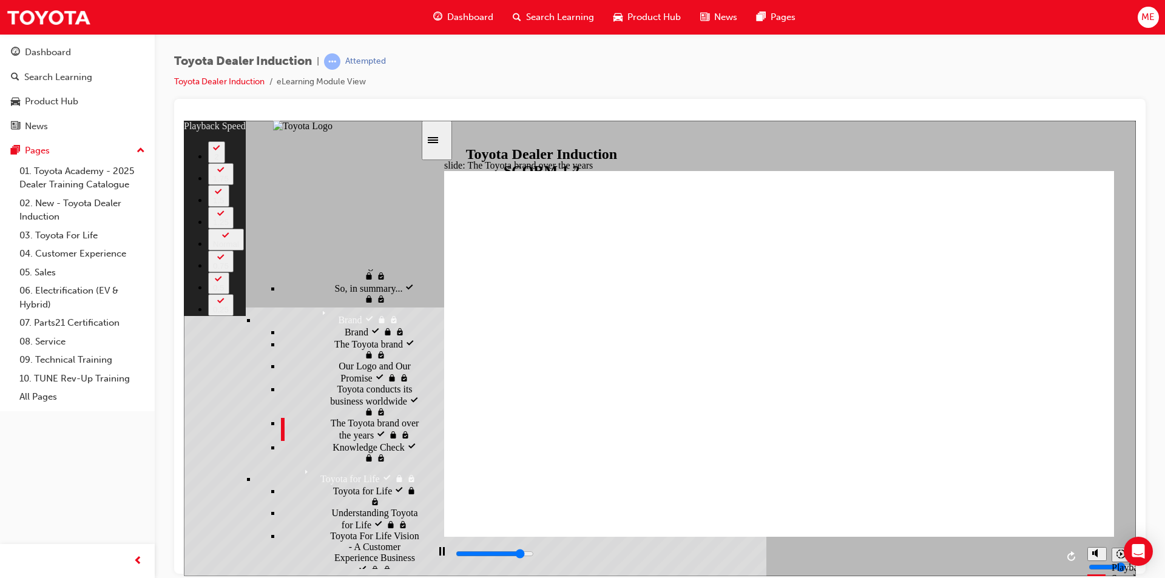
type input "4"
type input "7600"
type input "5"
type input "7900"
type input "5"
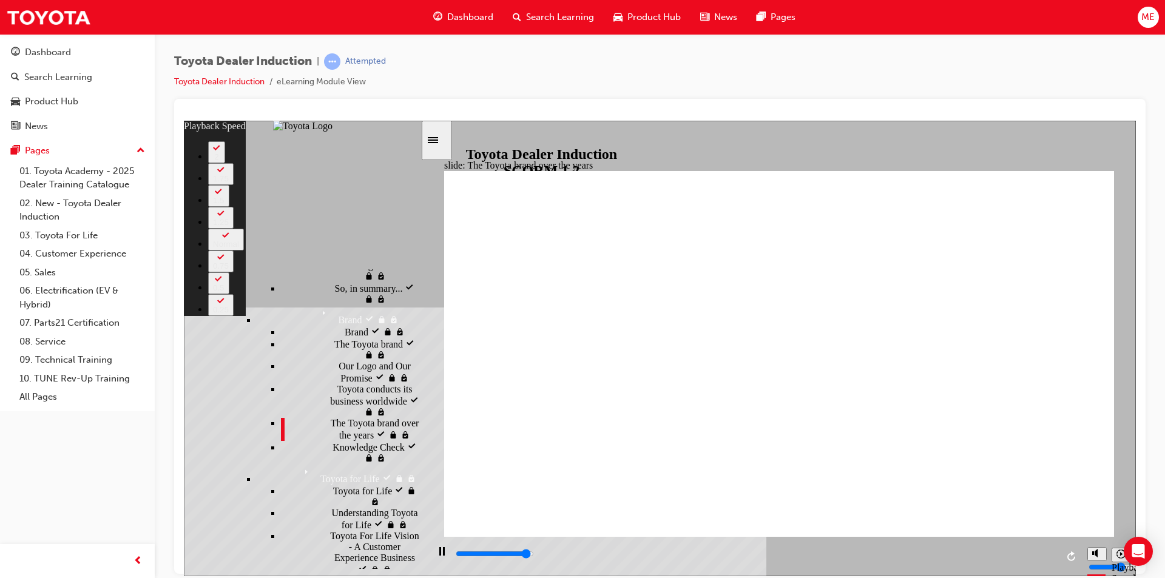
type input "8100"
type input "5"
type input "8400"
type input "5"
type input "8400"
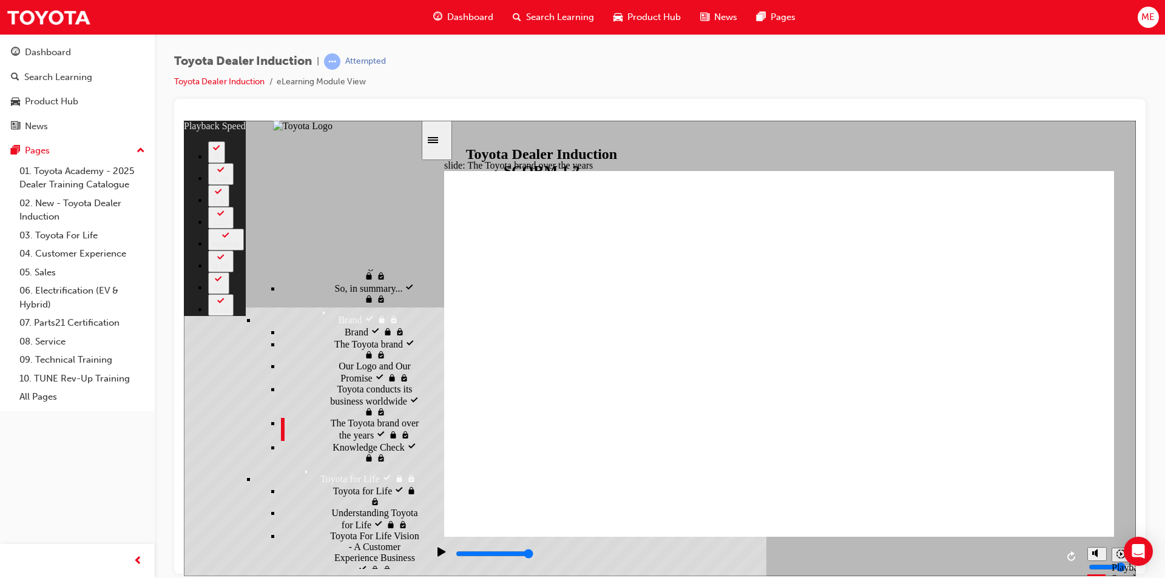
type input "111"
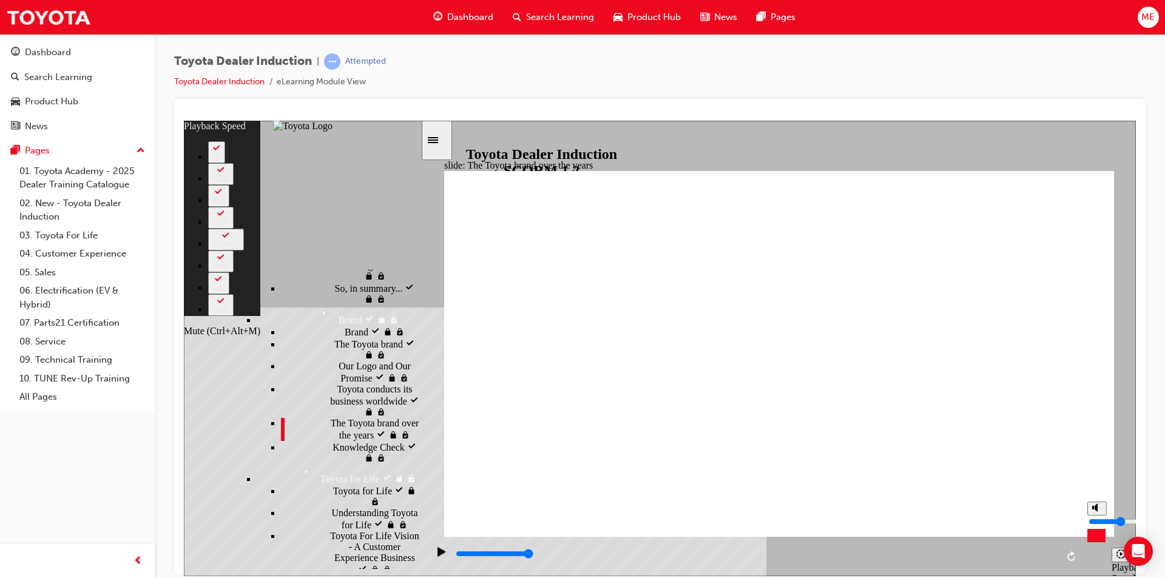
click at [1095, 512] on polygon "Mute (Ctrl+Alt+M)" at bounding box center [1096, 507] width 3 height 8
type input "0"
type input "111"
type input "0"
click at [1096, 526] on input "volume" at bounding box center [1128, 521] width 78 height 10
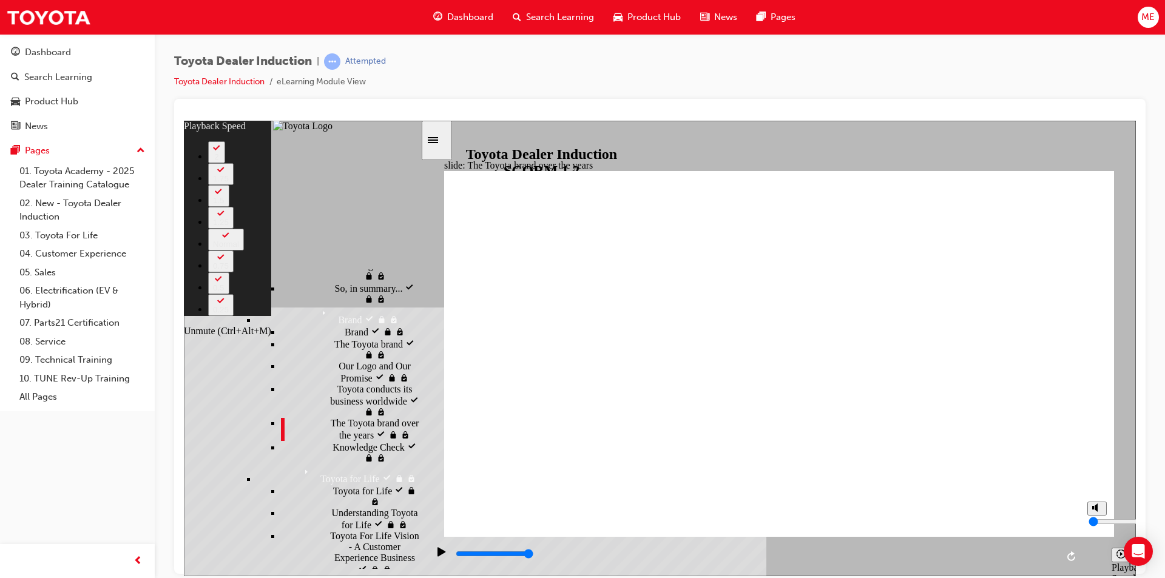
type input "113"
type input "1"
type input "113"
type input "1"
type input "2"
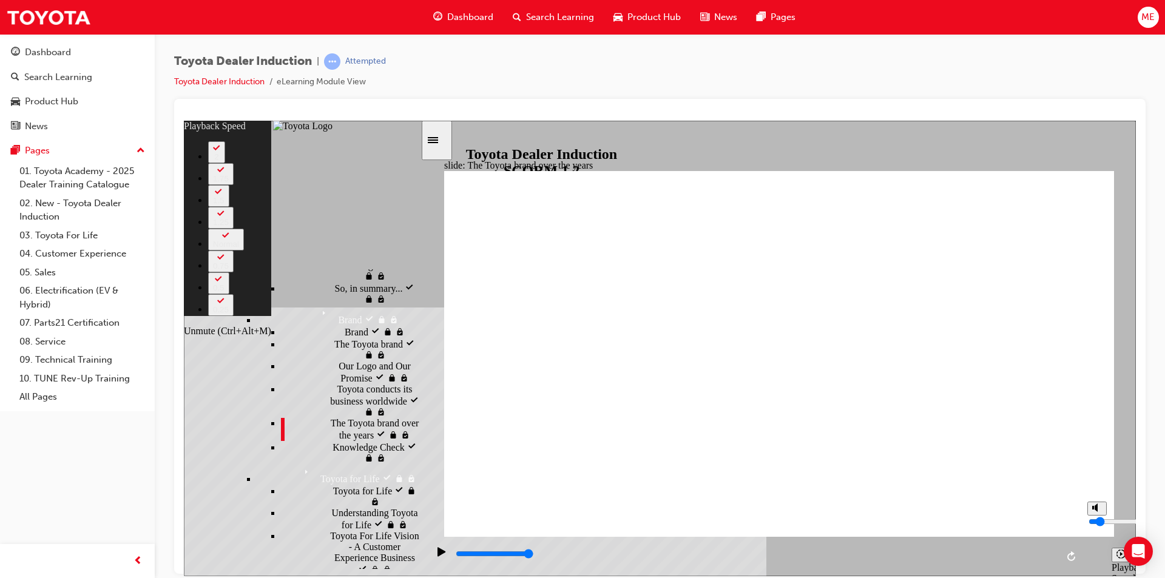
type input "113"
type input "2"
type input "113"
type input "3"
type input "113"
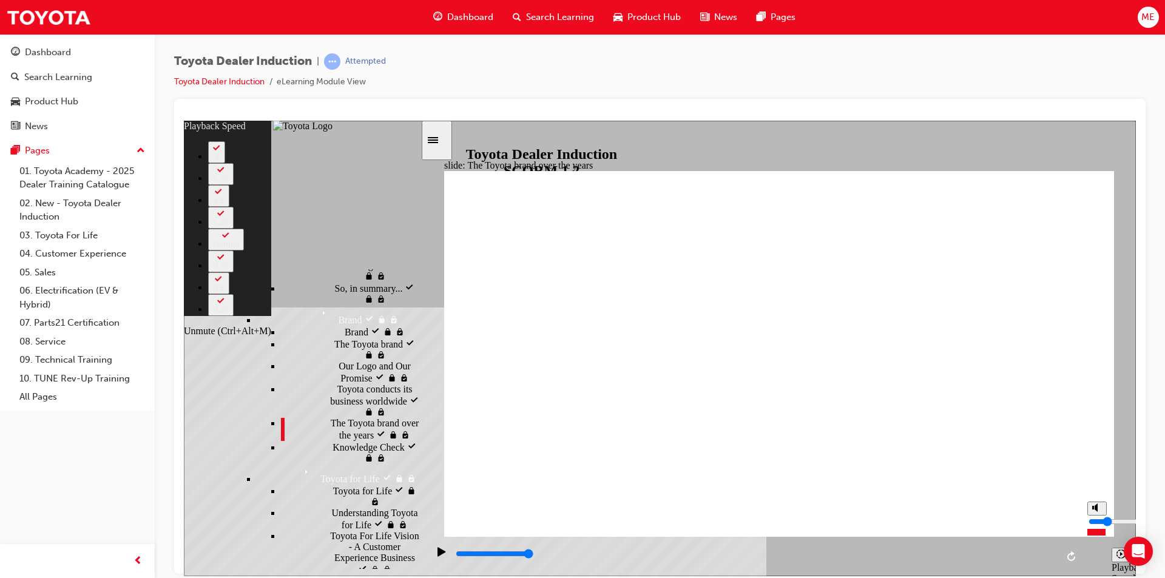
type input "3"
type input "114"
type input "4"
type input "114"
type input "4"
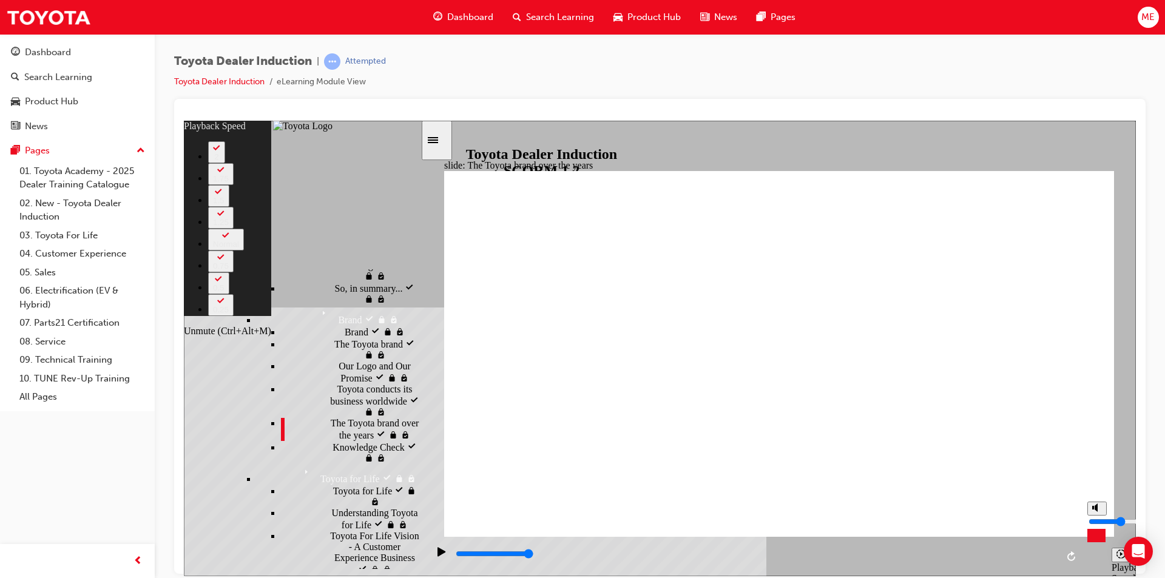
type input "115"
type input "3"
type input "115"
type input "3"
type input "116"
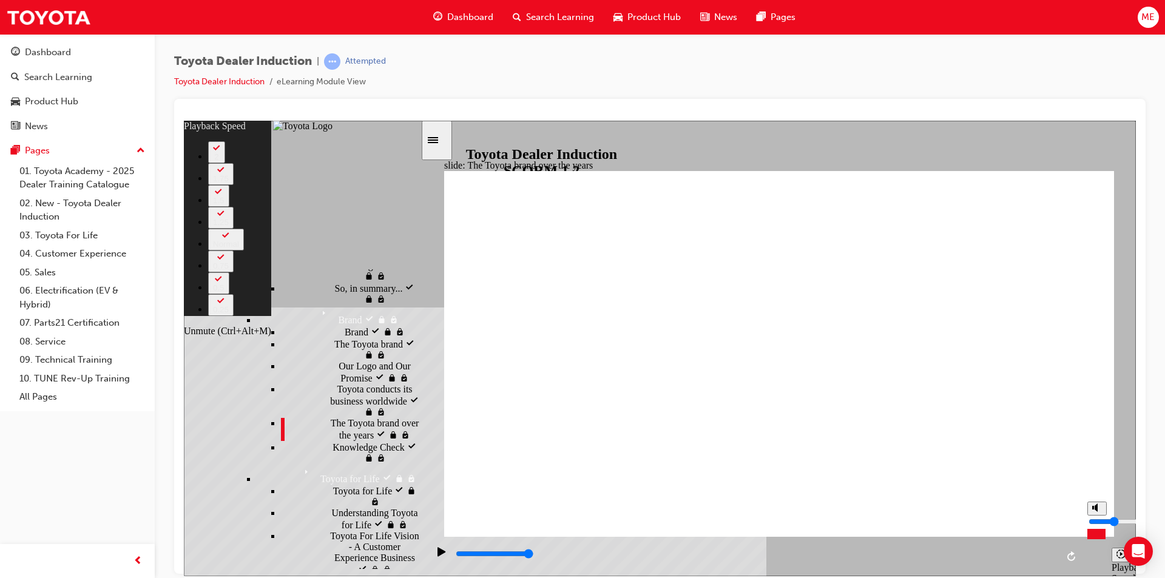
drag, startPoint x: 1096, startPoint y: 532, endPoint x: 1098, endPoint y: 526, distance: 6.3
type input "3"
click at [1098, 526] on input "volume" at bounding box center [1128, 521] width 78 height 10
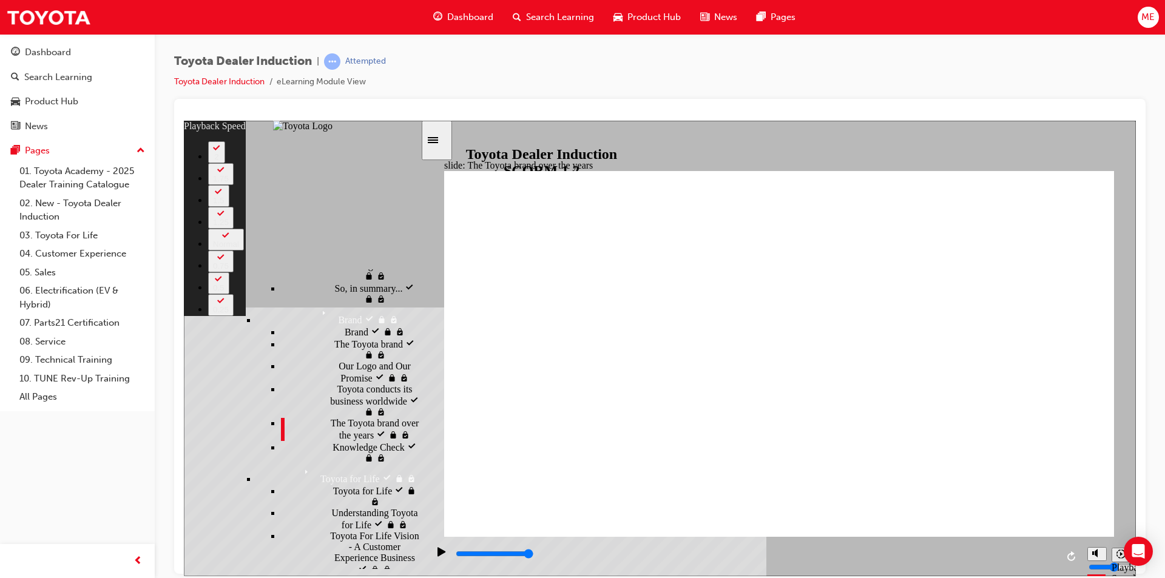
type input "165"
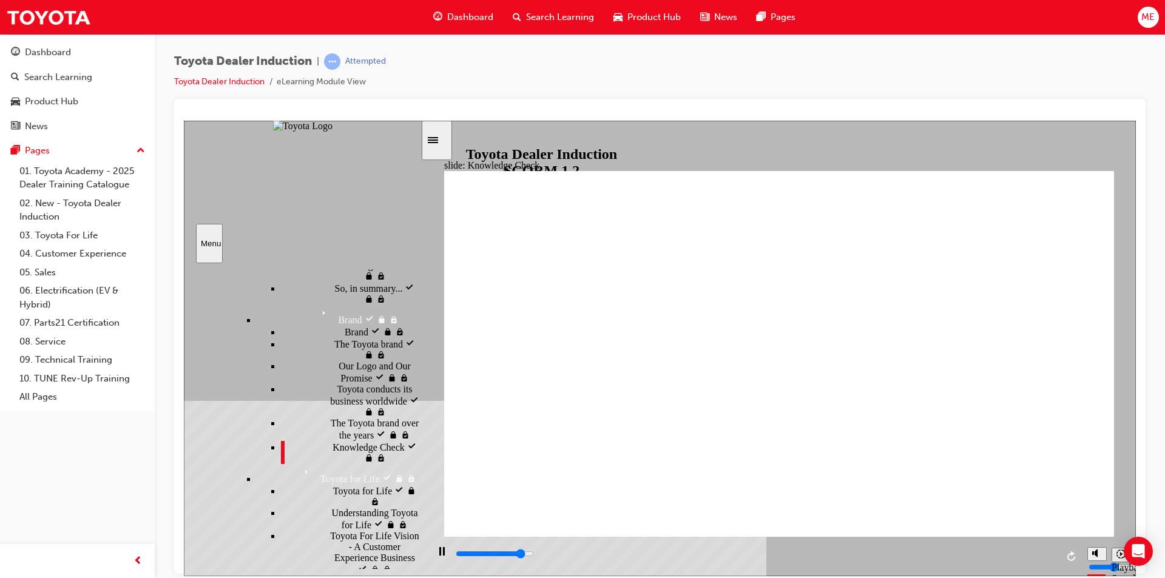
type input "4400"
radio input "true"
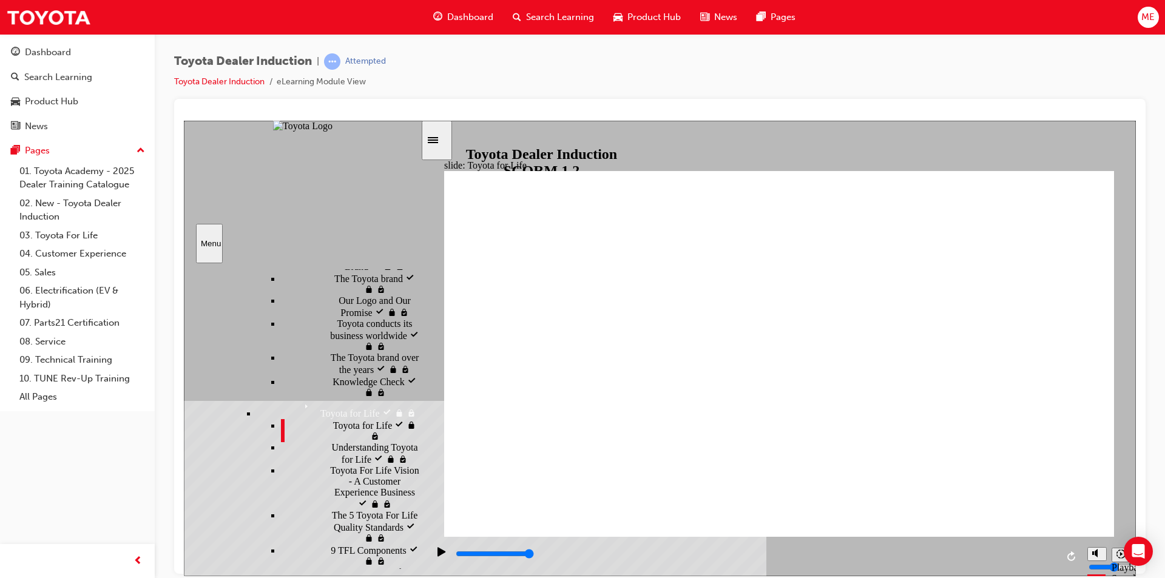
scroll to position [922, 0]
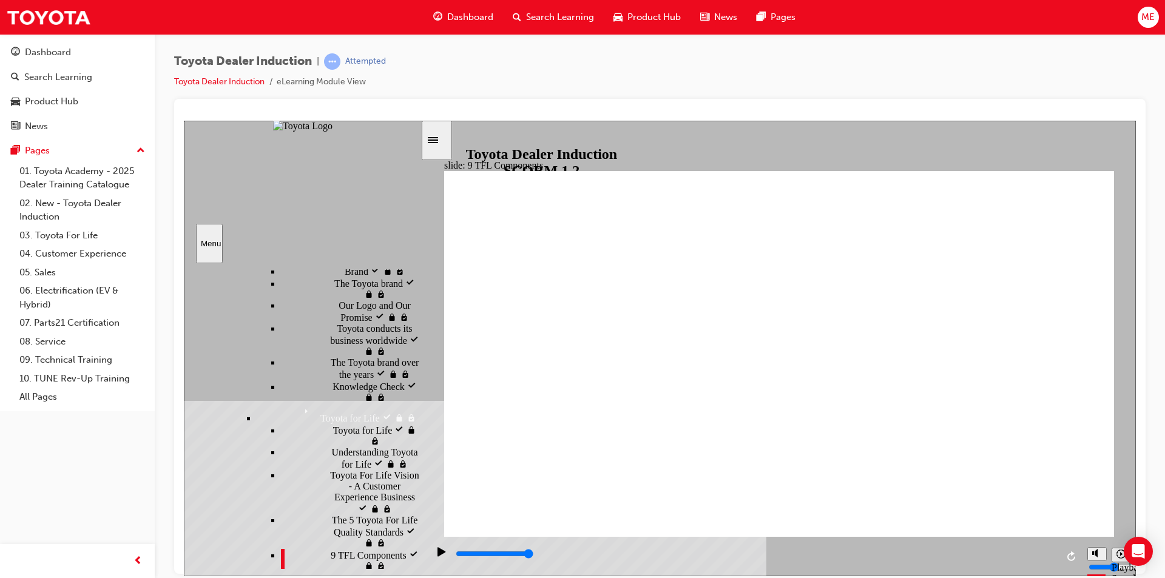
type input "10800"
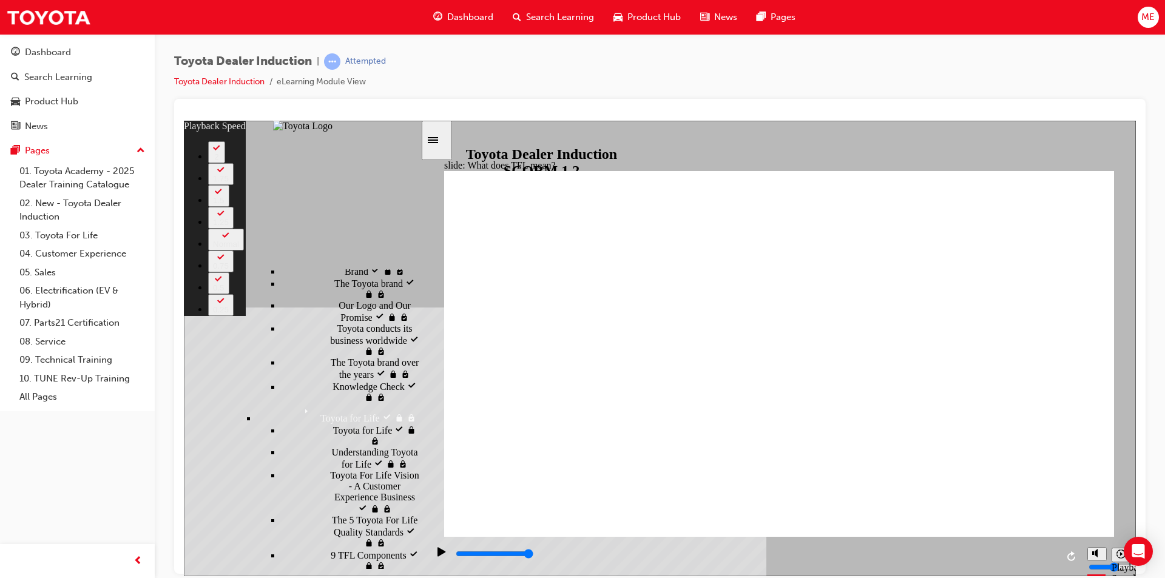
type input "139"
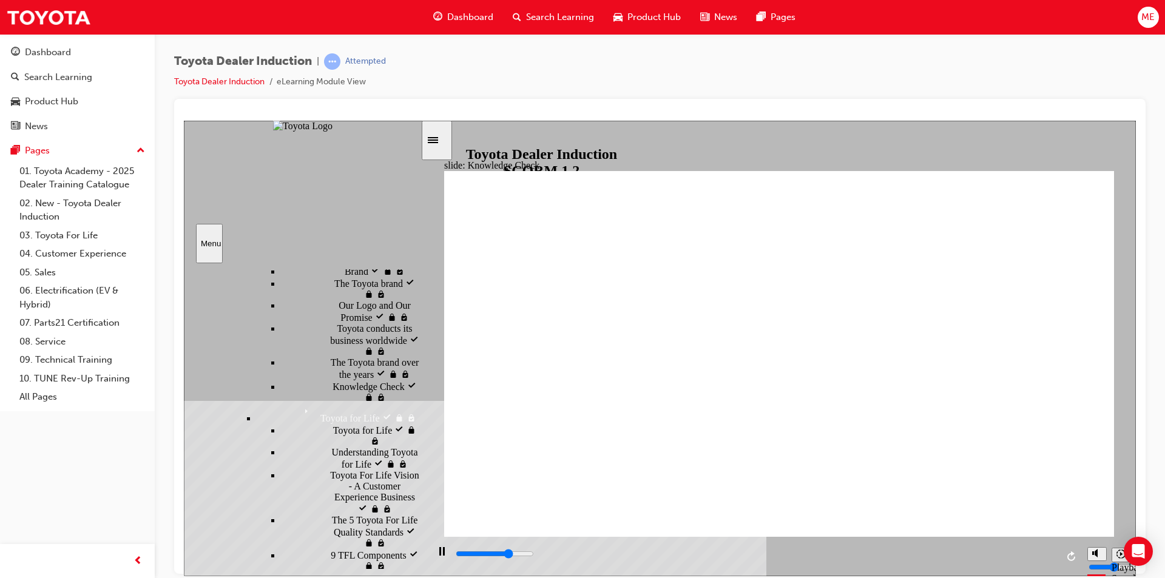
type input "3600"
radio input "true"
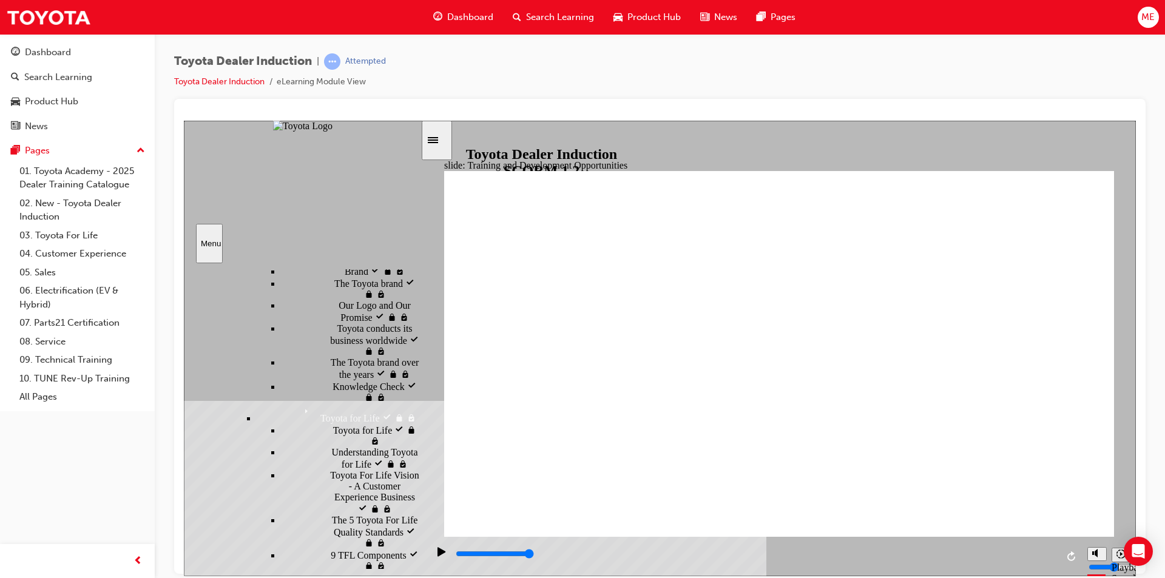
type input "5000"
radio input "true"
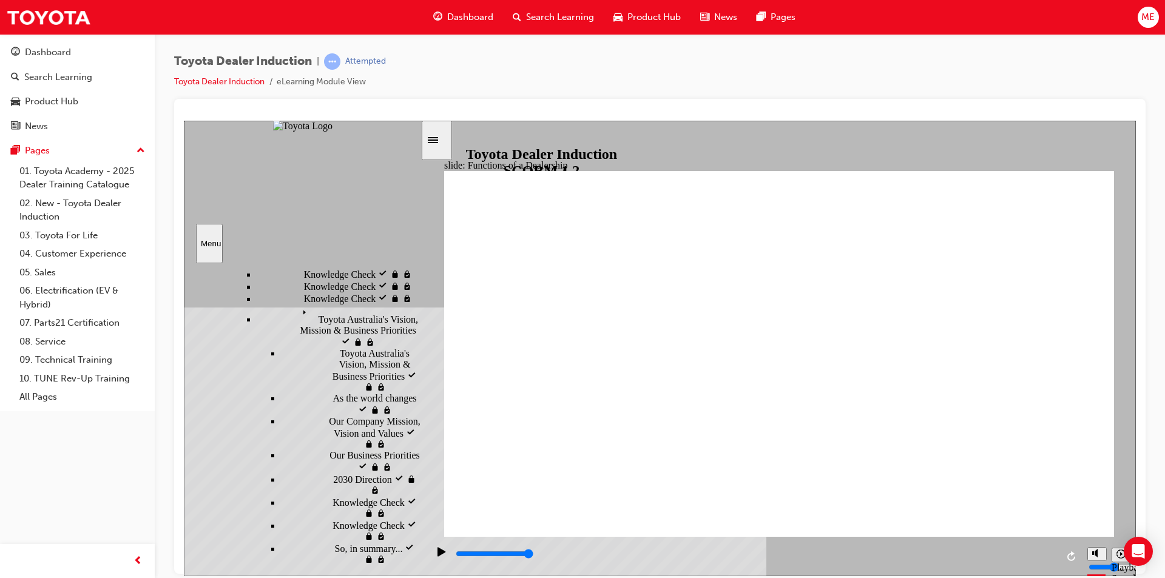
scroll to position [542, 0]
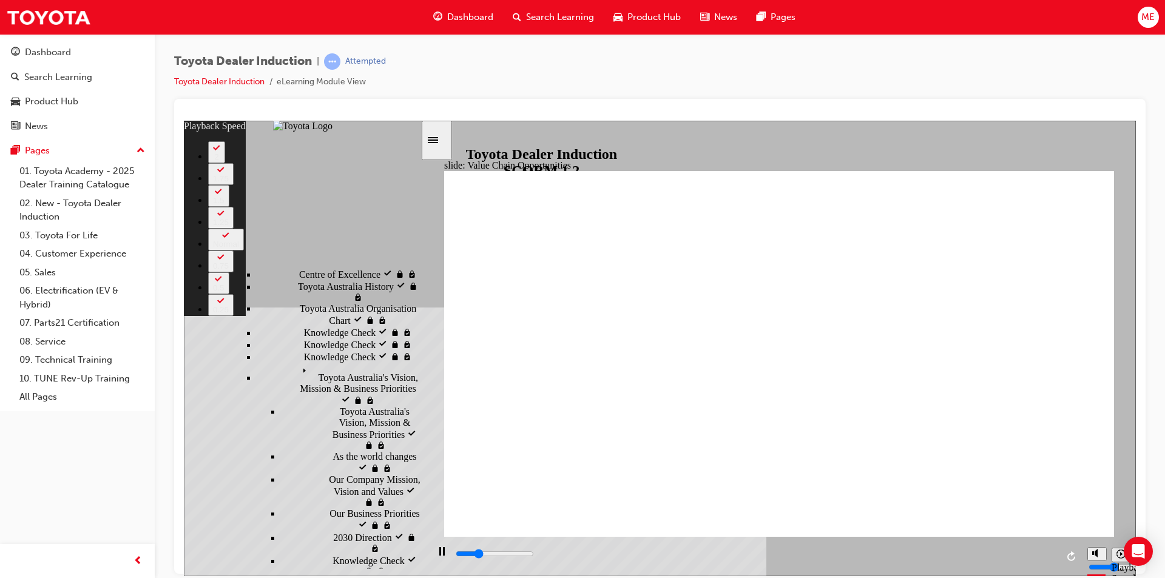
type input "3000"
type input "0"
type input "3200"
type input "0"
type input "3500"
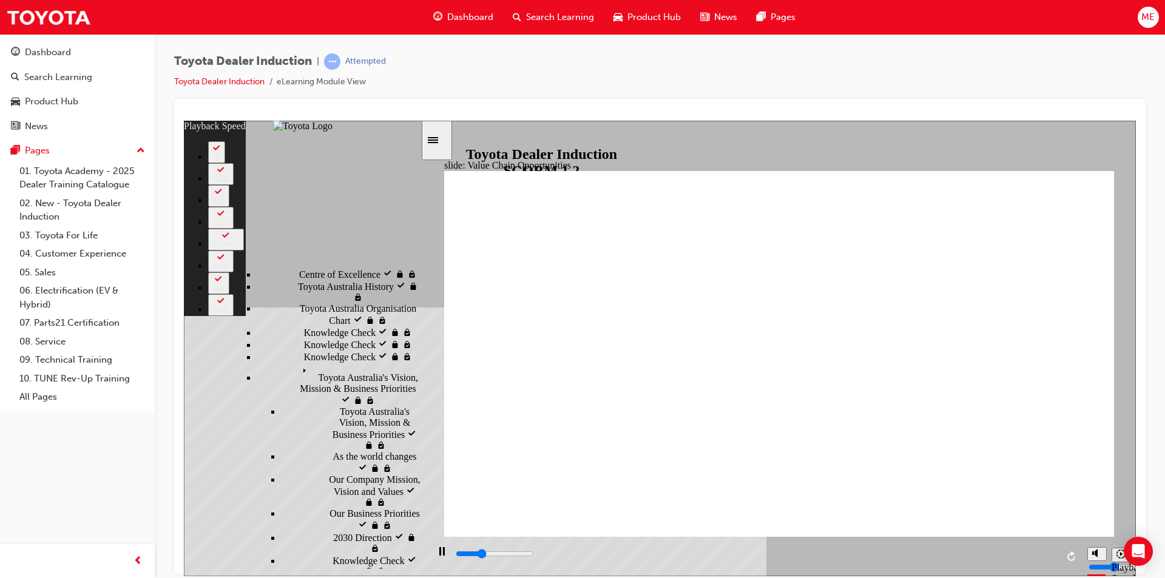
type input "1"
type input "3800"
type input "1"
type input "4000"
type input "1"
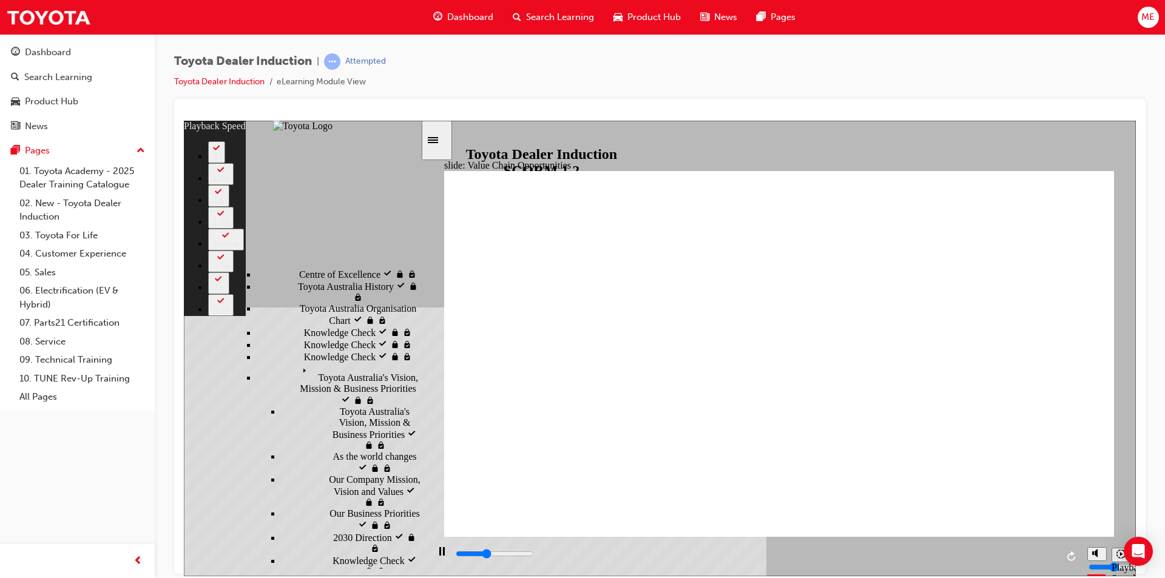
type input "4300"
type input "1"
type input "4500"
type input "2"
type input "4800"
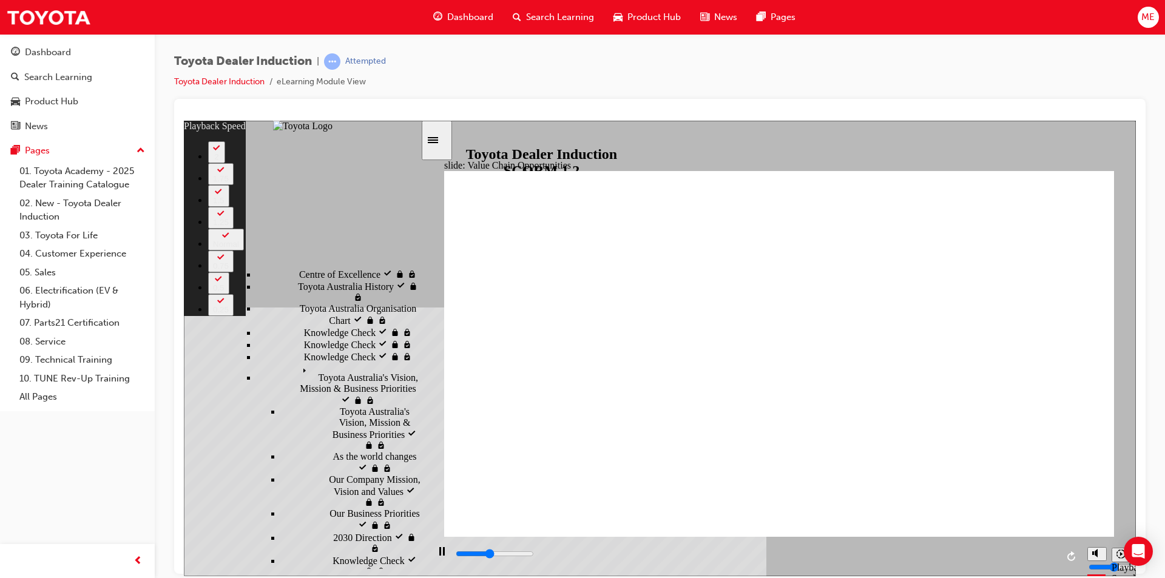
type input "2"
type input "5100"
type input "2"
type input "5300"
type input "2"
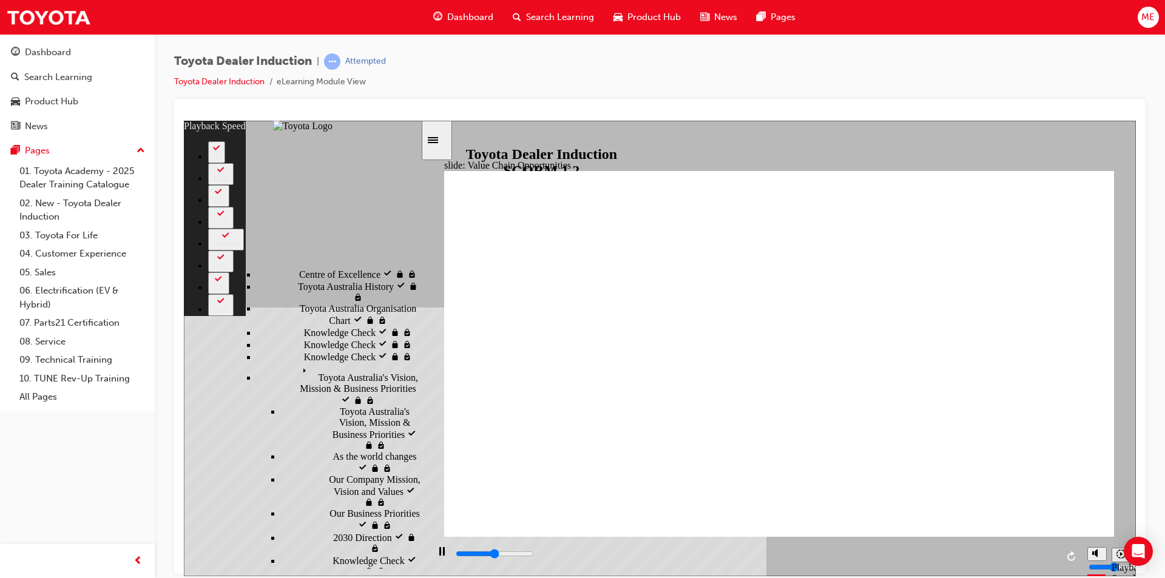
type input "5600"
type input "3"
type input "5900"
type input "3"
type input "6100"
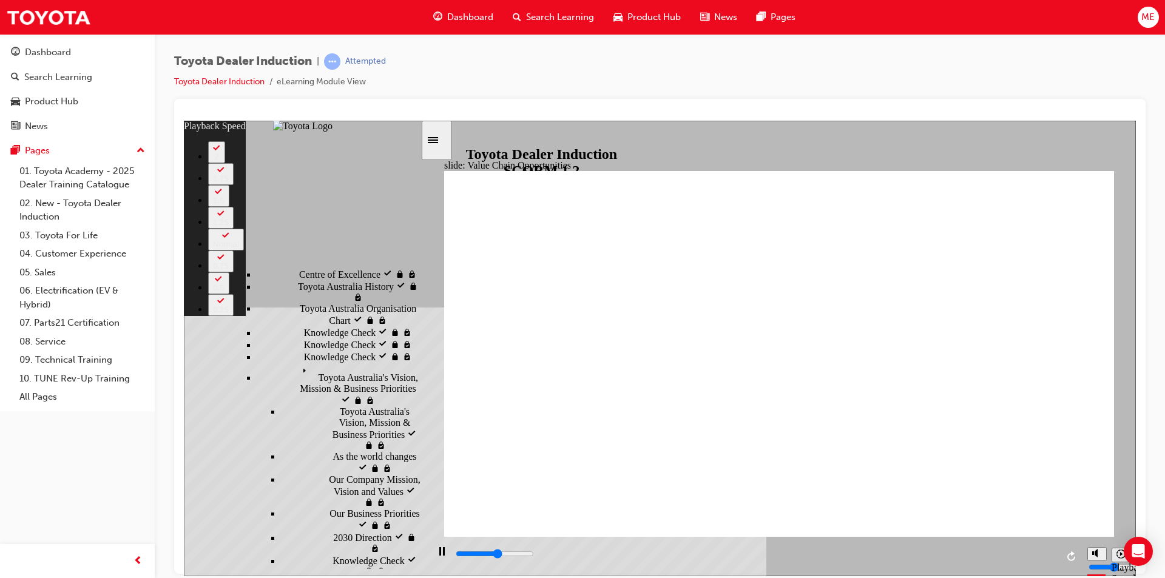
type input "3"
type input "6300"
type input "3"
type input "6400"
type input "3"
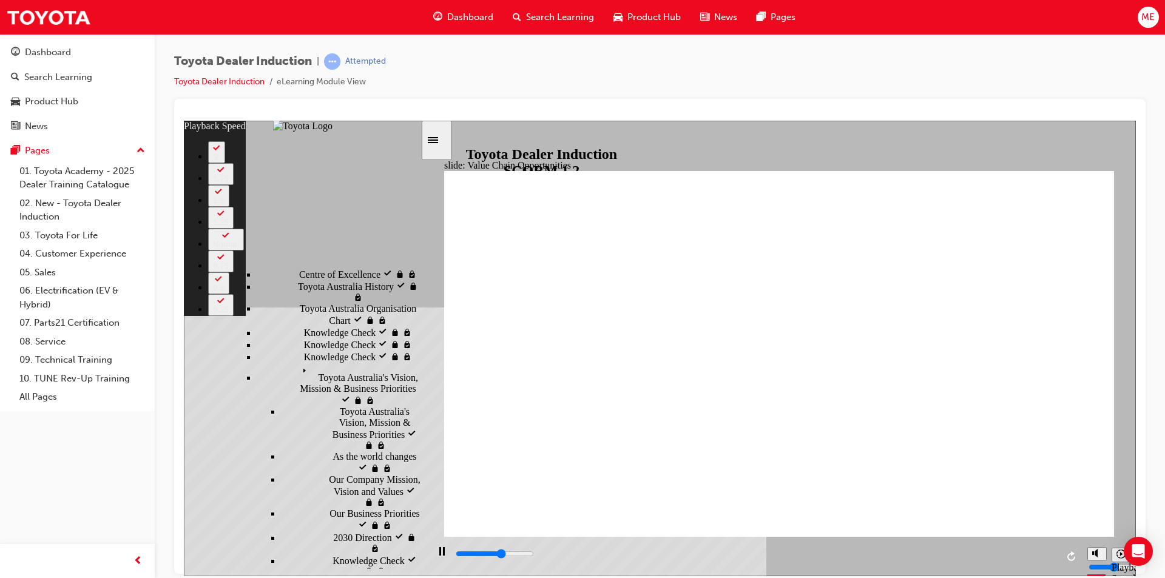
type input "6700"
type input "4"
type input "6900"
type input "4"
type input "7200"
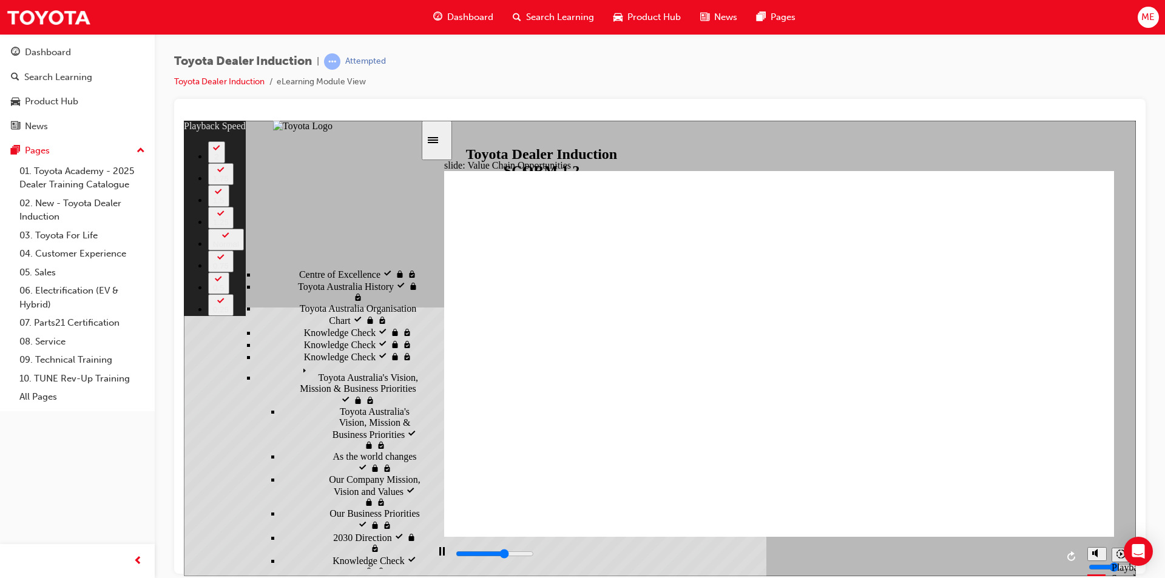
type input "4"
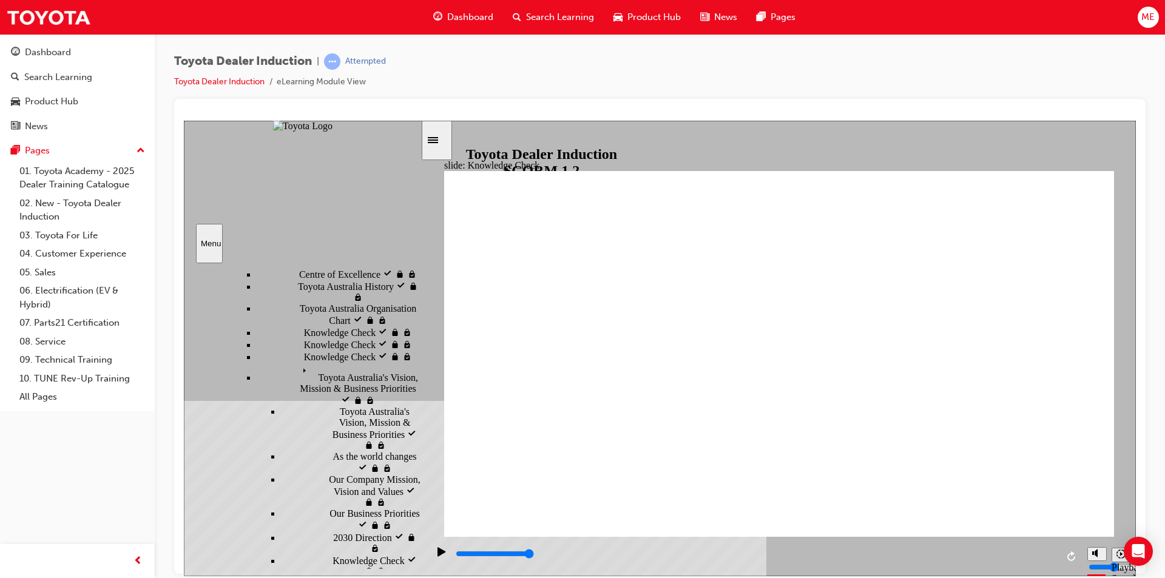
drag, startPoint x: 639, startPoint y: 380, endPoint x: 788, endPoint y: 315, distance: 162.8
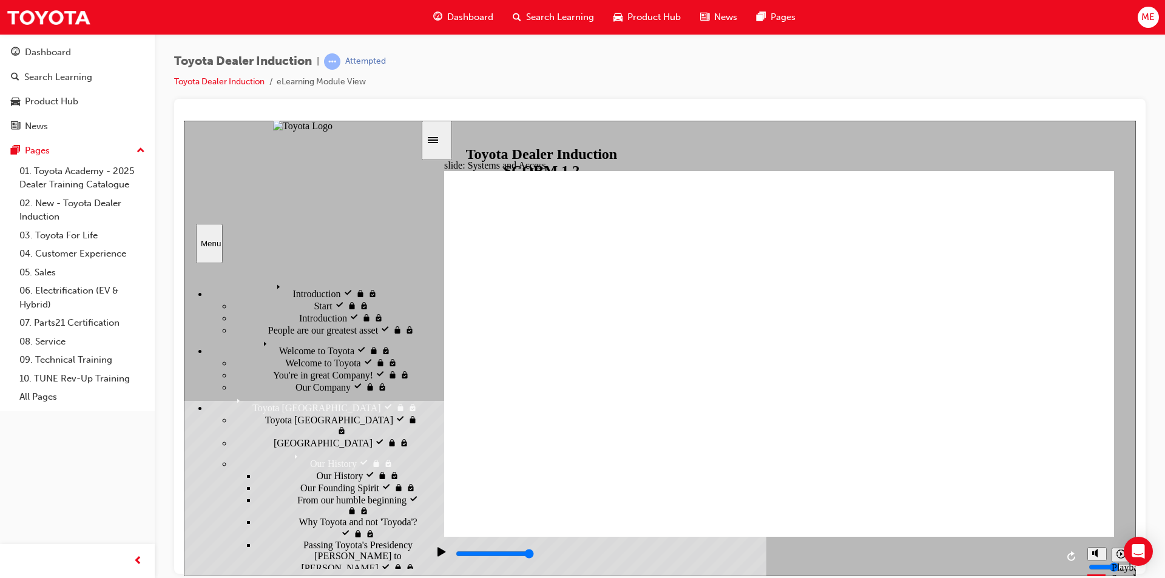
scroll to position [542, 0]
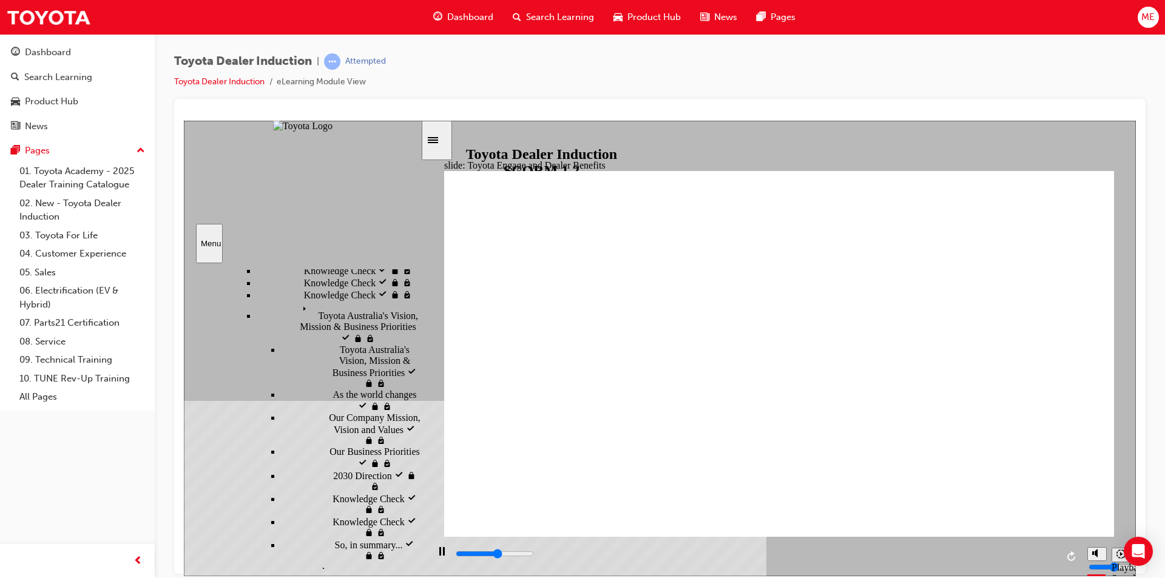
scroll to position [664, 0]
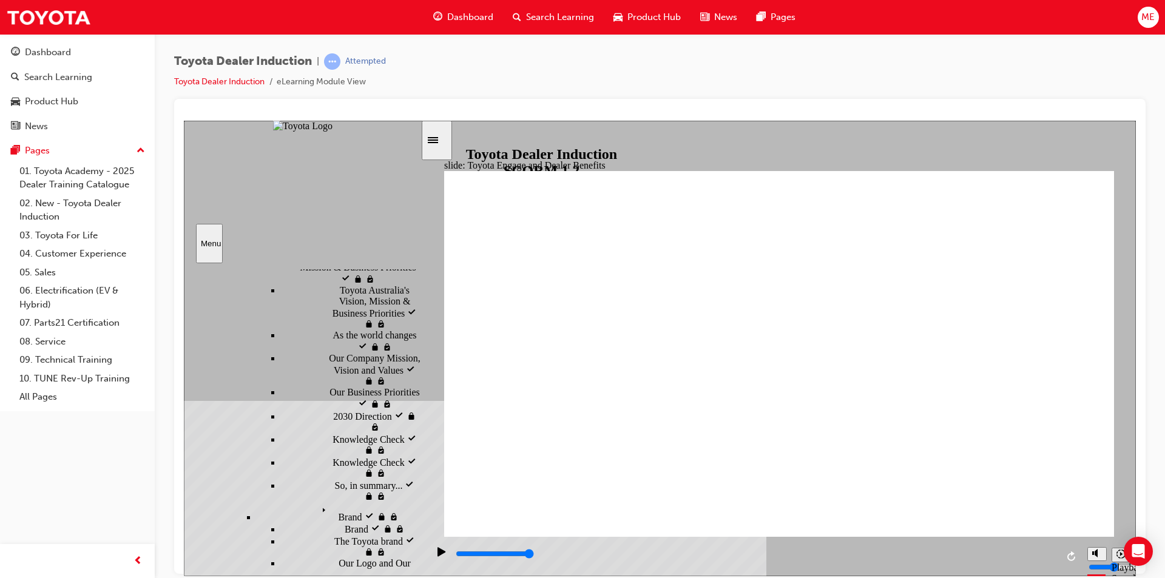
drag, startPoint x: 722, startPoint y: 316, endPoint x: 770, endPoint y: 325, distance: 49.3
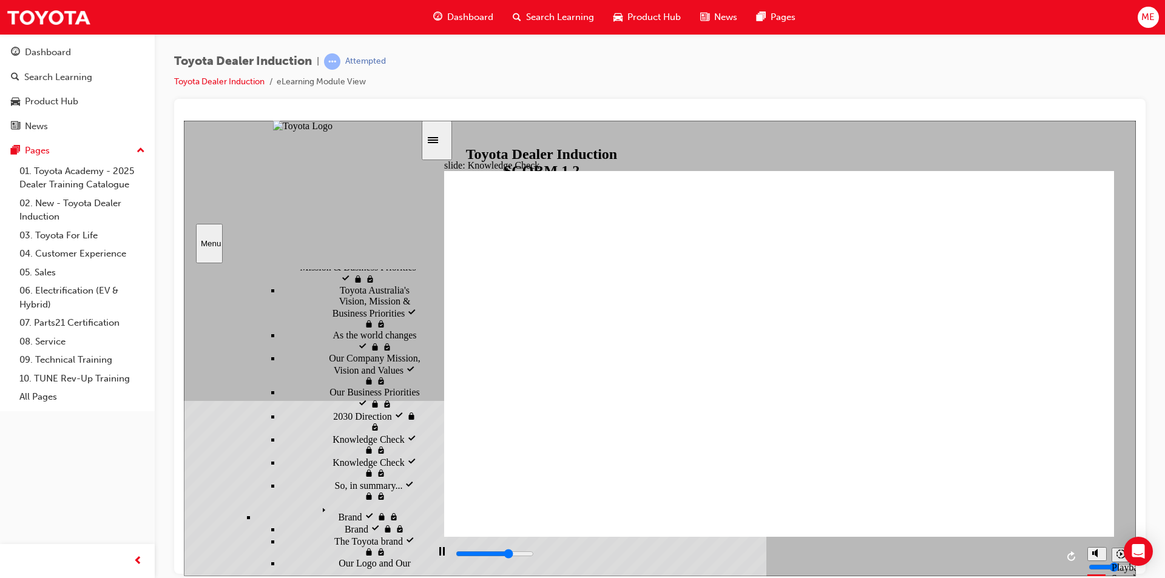
type input "5000"
type input "t"
type input "to"
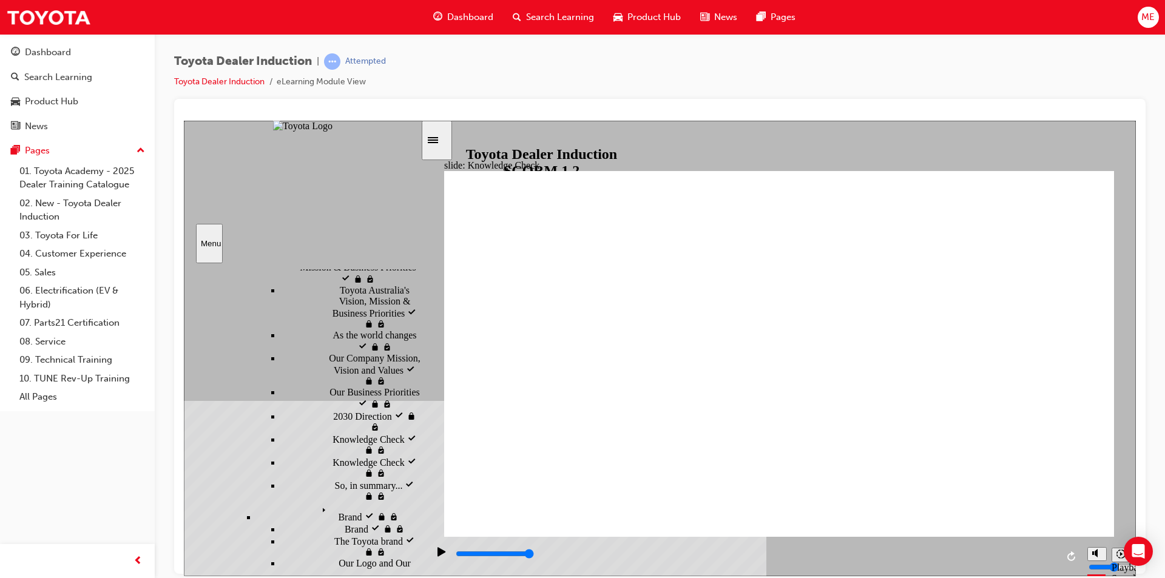
type input "to"
type input "toy"
type input "toyo"
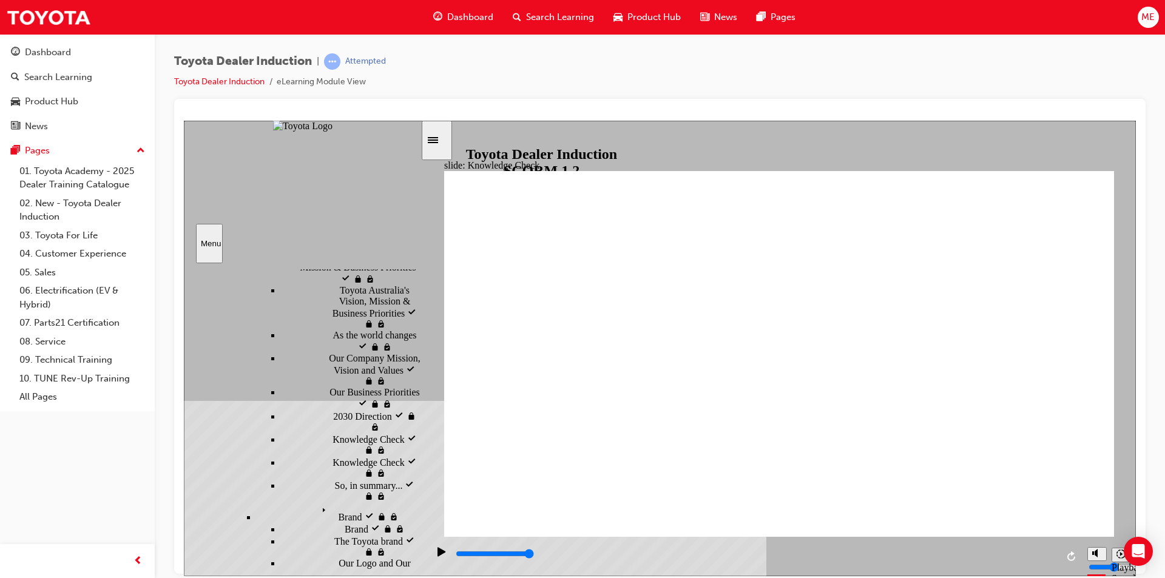
type input "toyot"
type input "toyota"
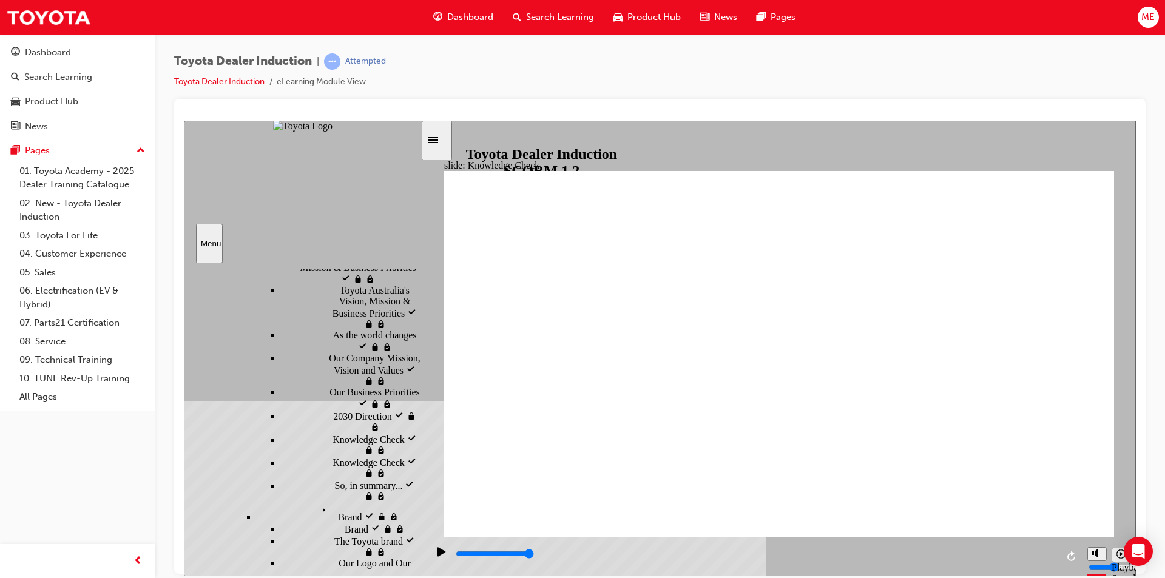
type input "toyota"
type input "toyota e"
type input "toyota en"
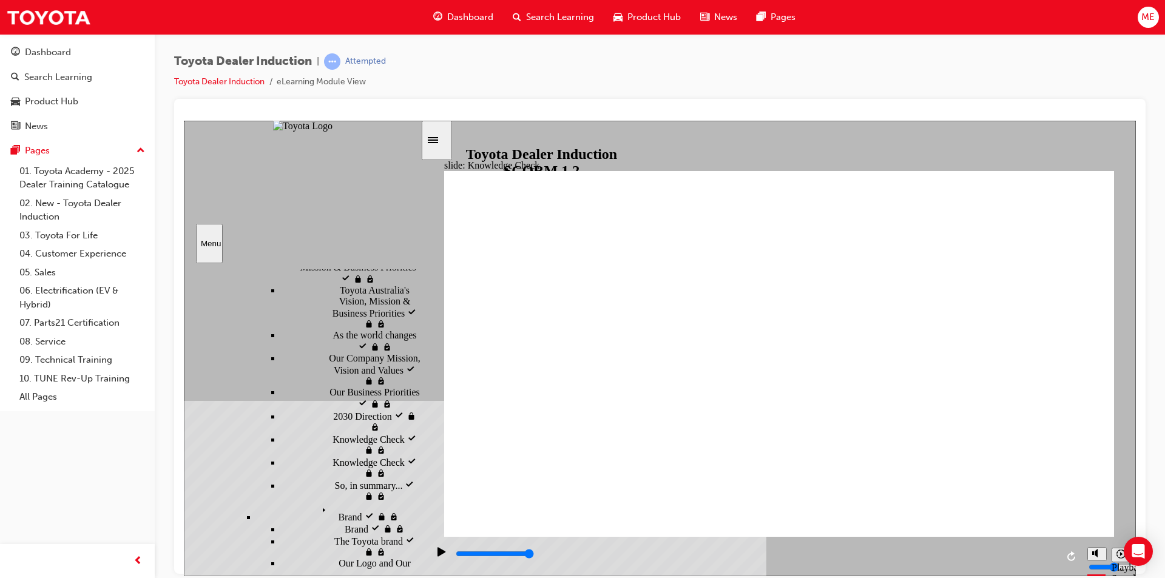
type input "toyota eng"
type input "toyota enga"
type input "toyota engag"
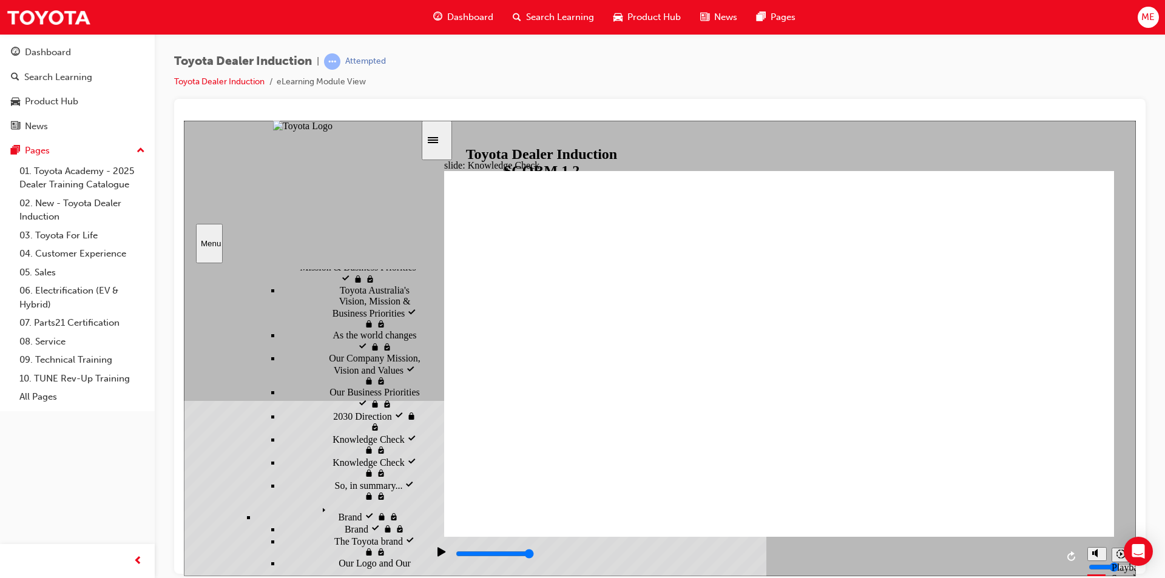
type input "toyota engag"
type input "toyota engage"
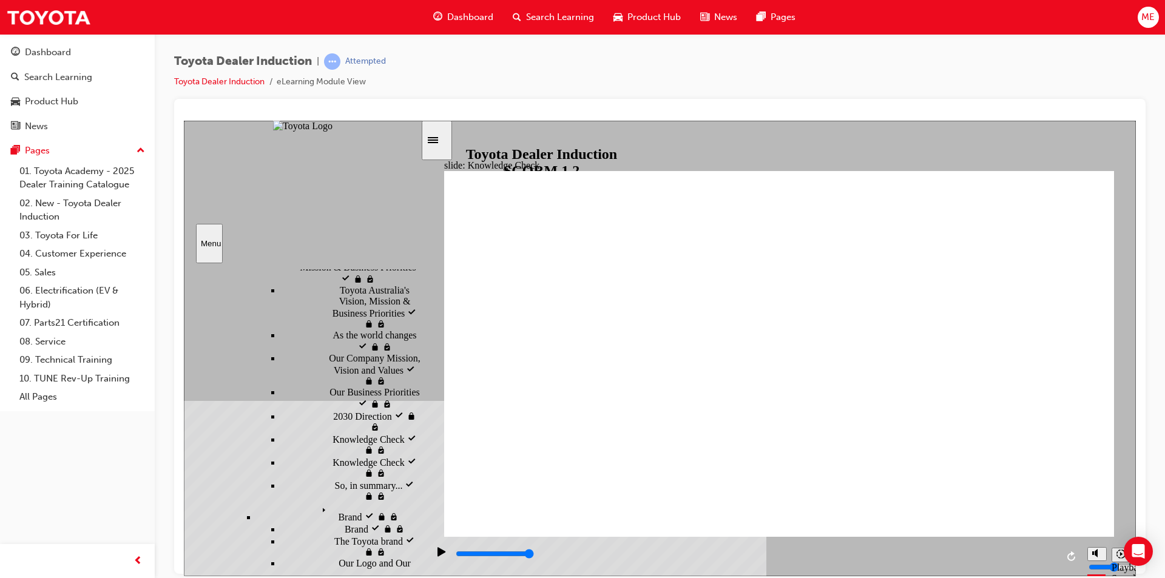
type input "toyota engage a"
type input "toyota engage ao"
type input "toyota engage aoo"
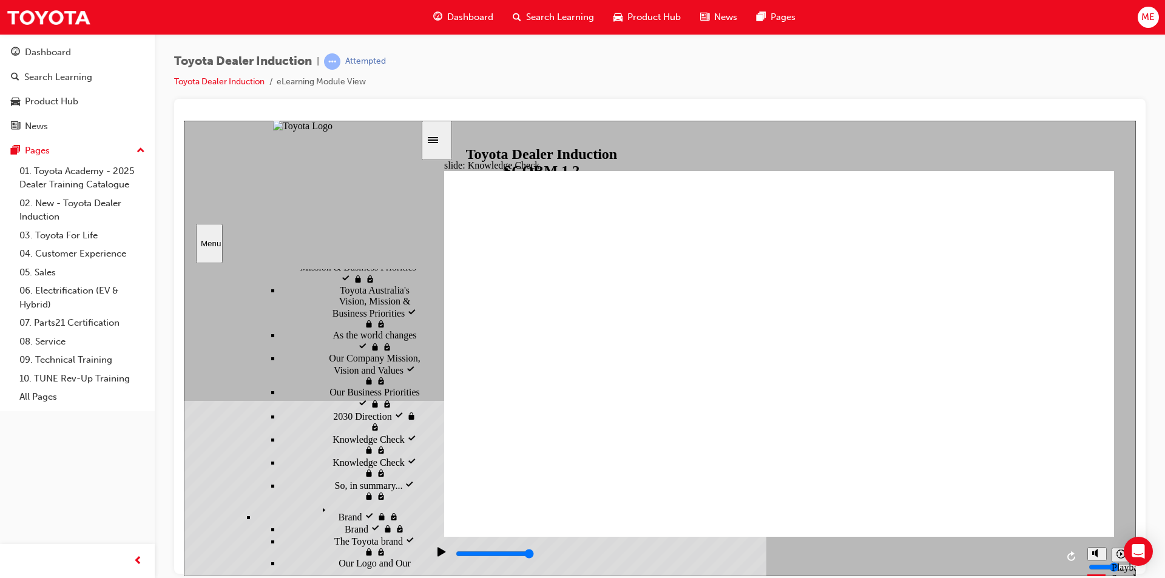
type input "toyota engage aoo"
type input "toyota engage ao"
type input "toyota engage a"
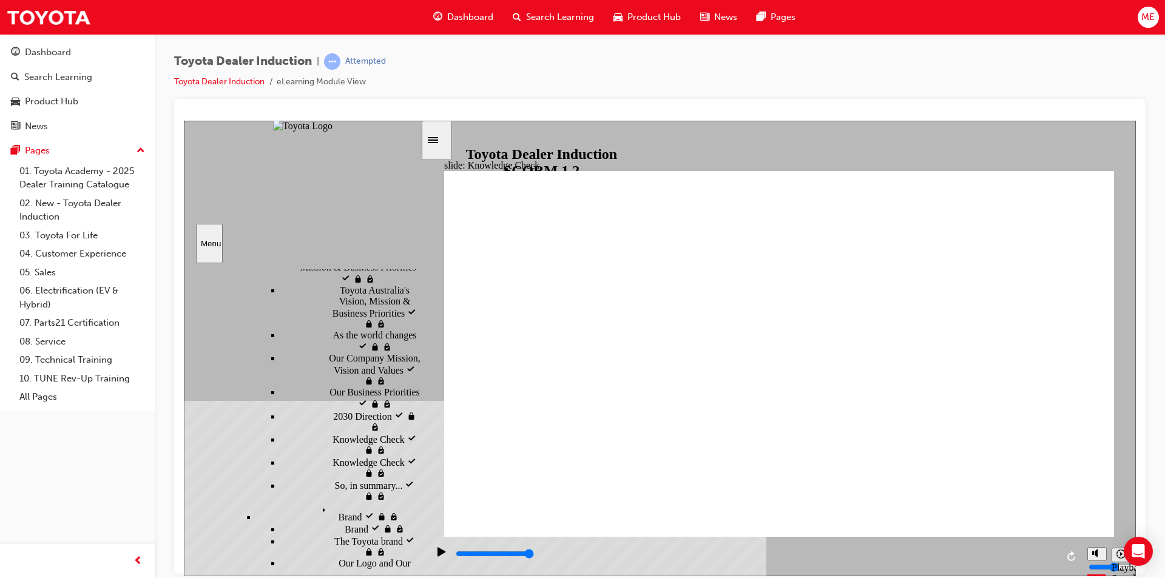
type input "toyota engage ap"
type input "toyota engage app"
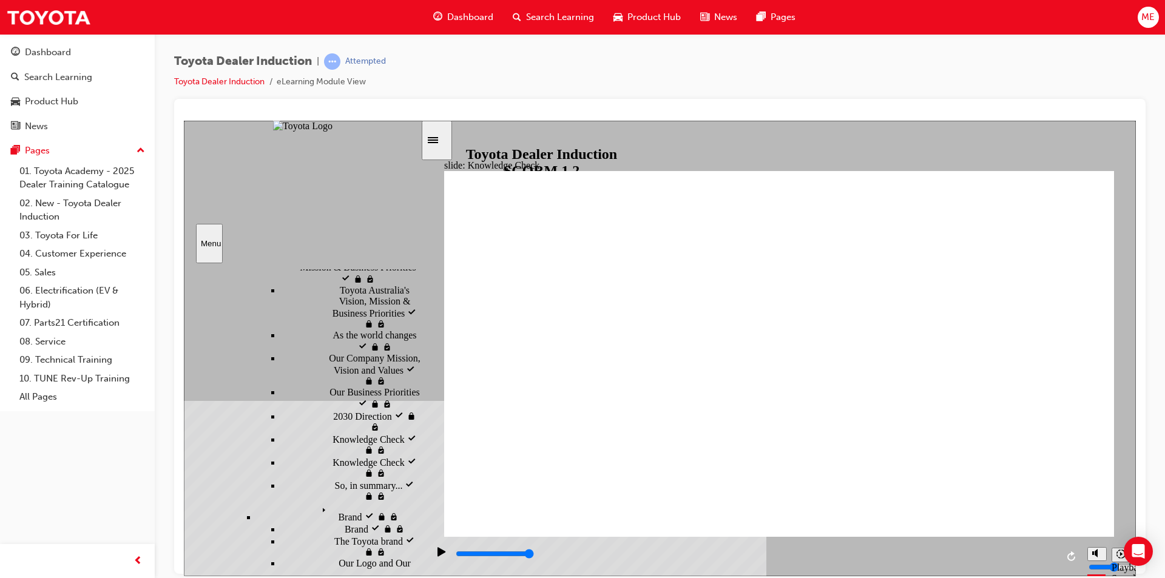
type input "toyota engage app"
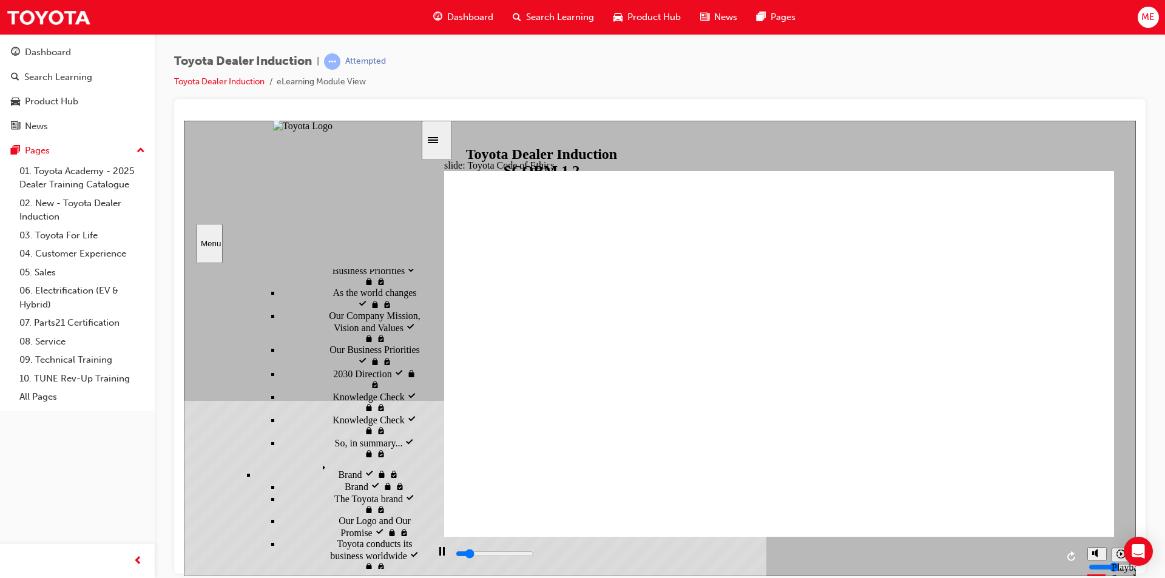
scroll to position [821, 0]
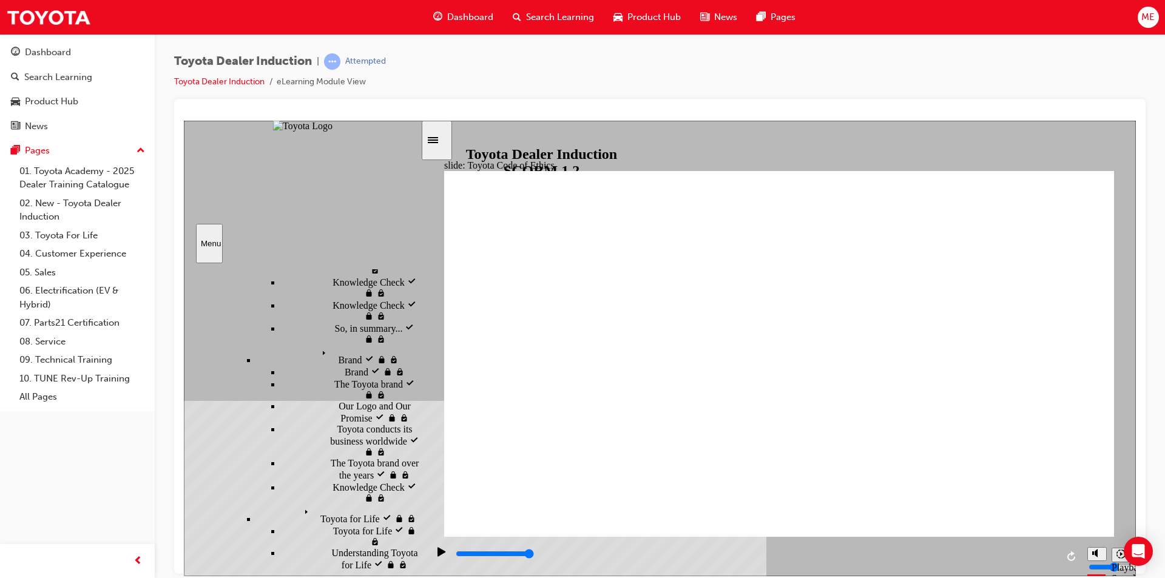
type input "5600"
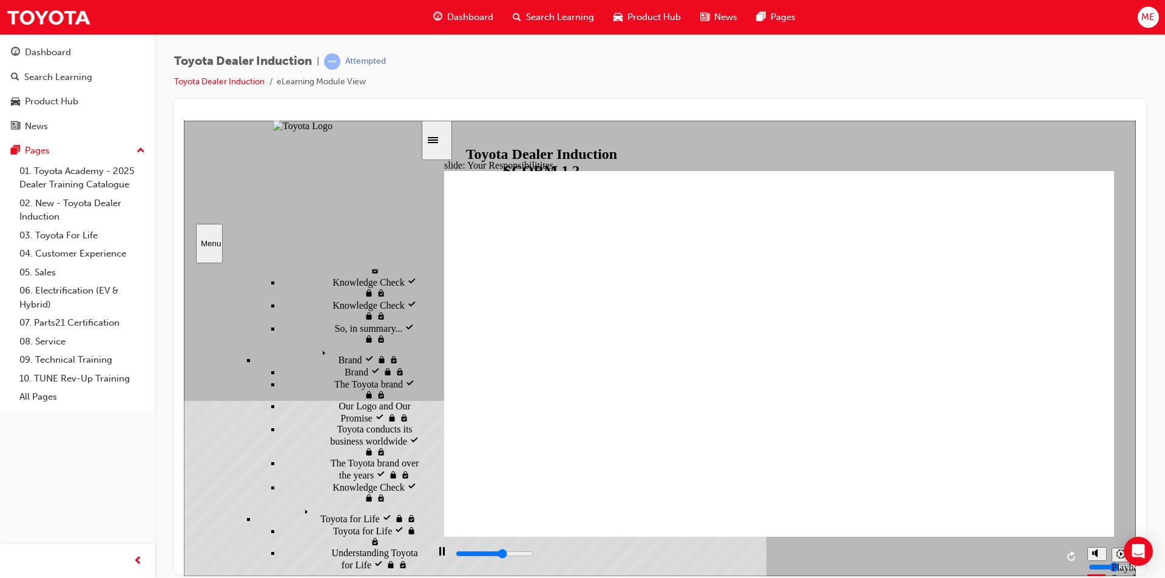
checkbox input "true"
type input "6700"
checkbox input "true"
type input "7600"
checkbox input "true"
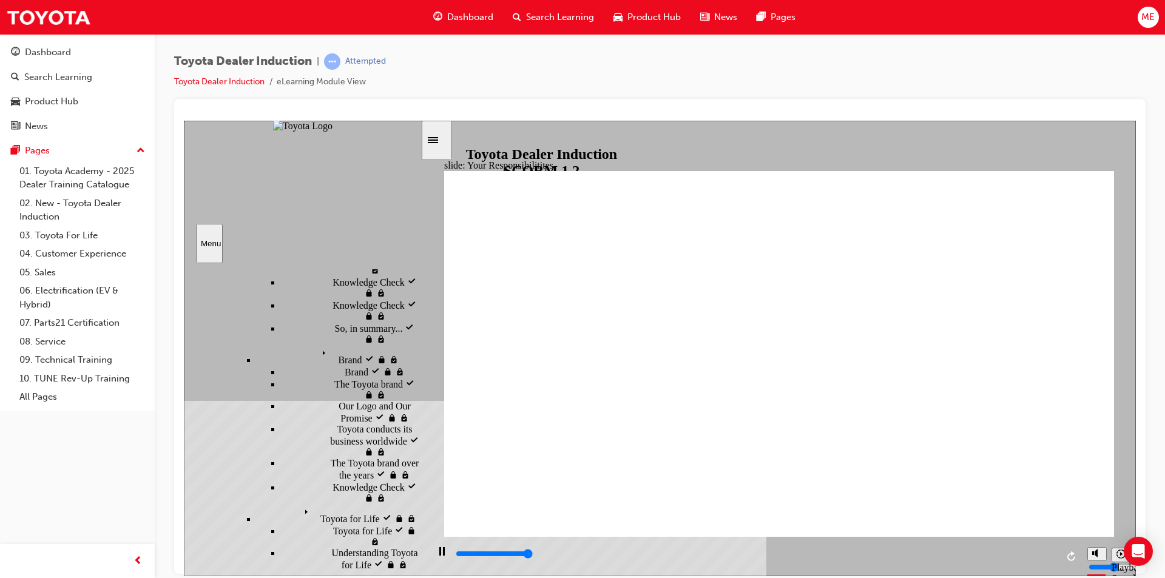
type input "8300"
checkbox input "true"
type input "8400"
checkbox input "true"
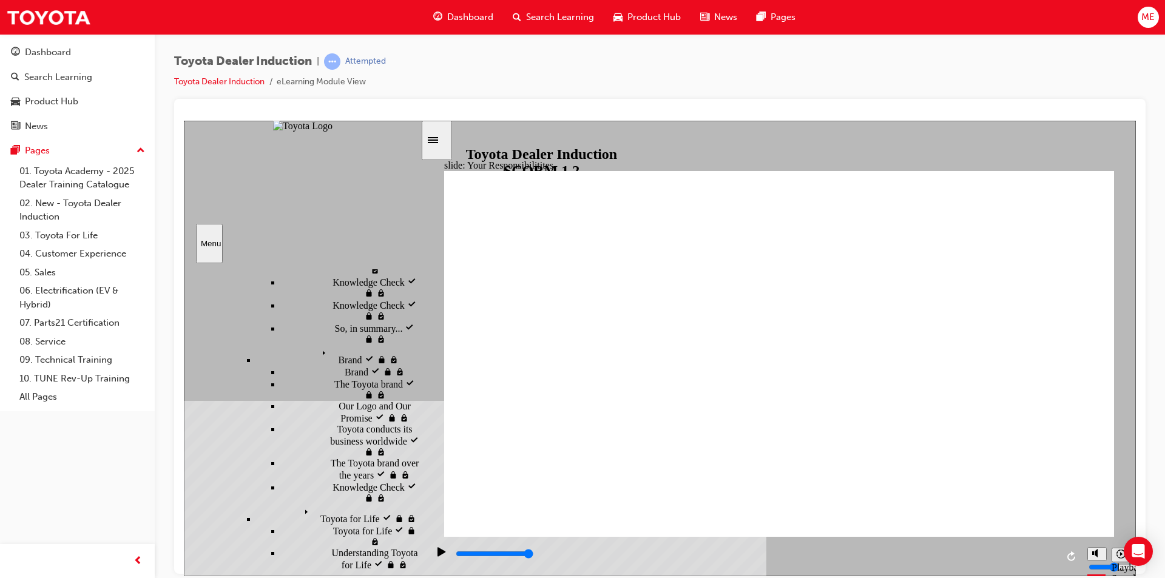
checkbox input "true"
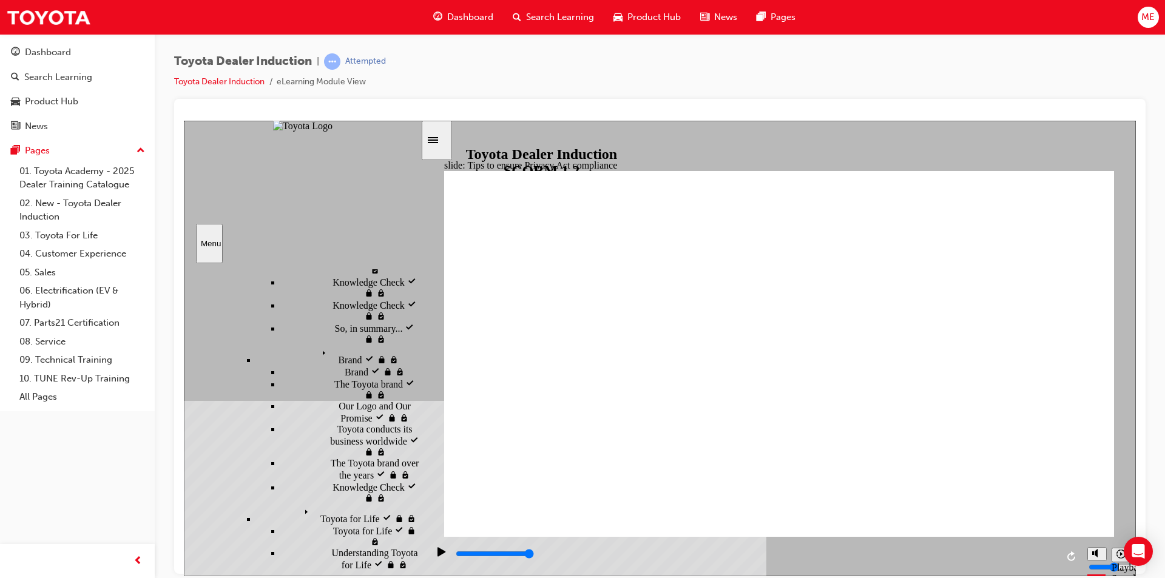
type input "5000"
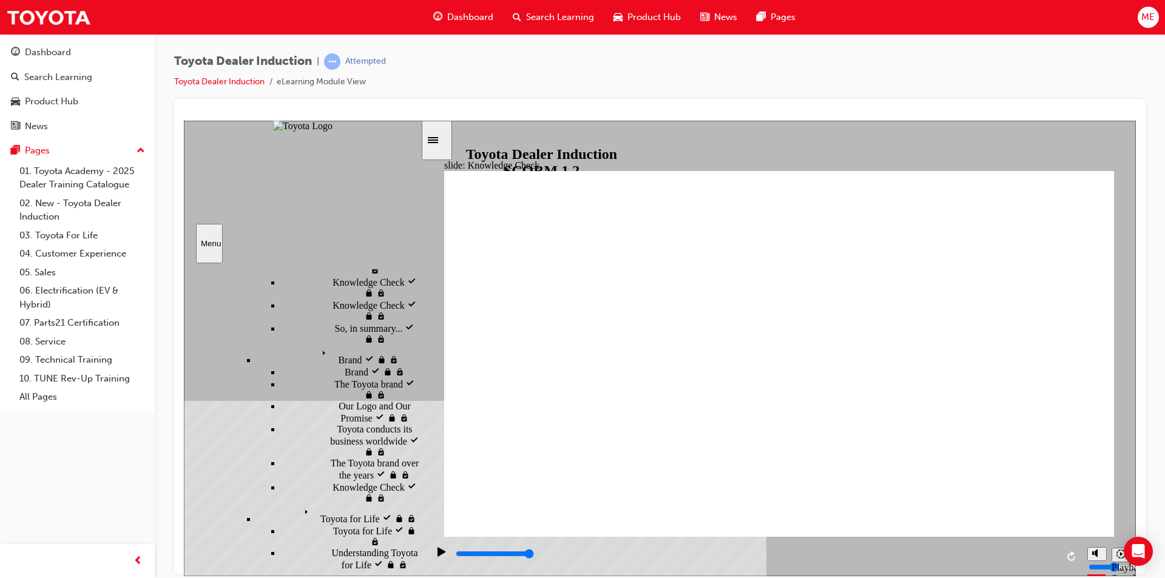
checkbox input "true"
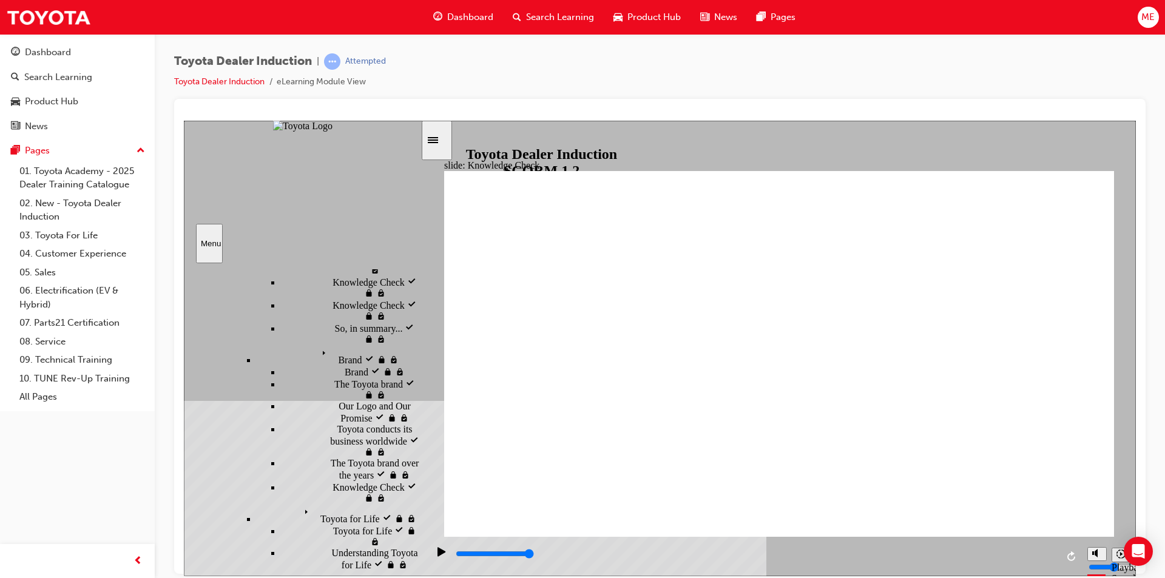
checkbox input "true"
type input "4200"
radio input "true"
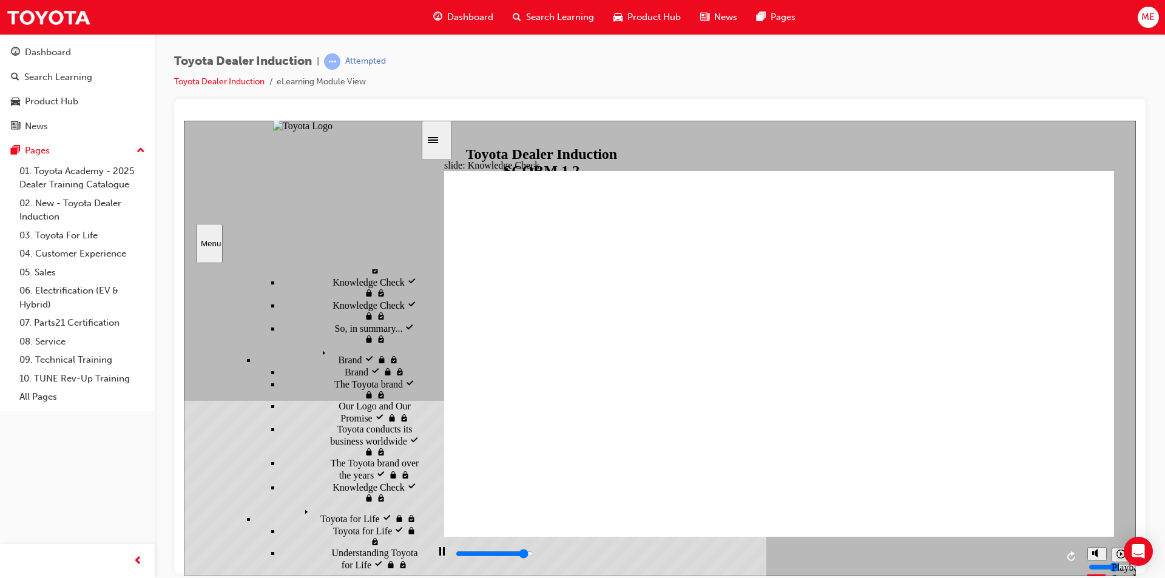
type input "4800"
checkbox input "true"
type input "5000"
checkbox input "true"
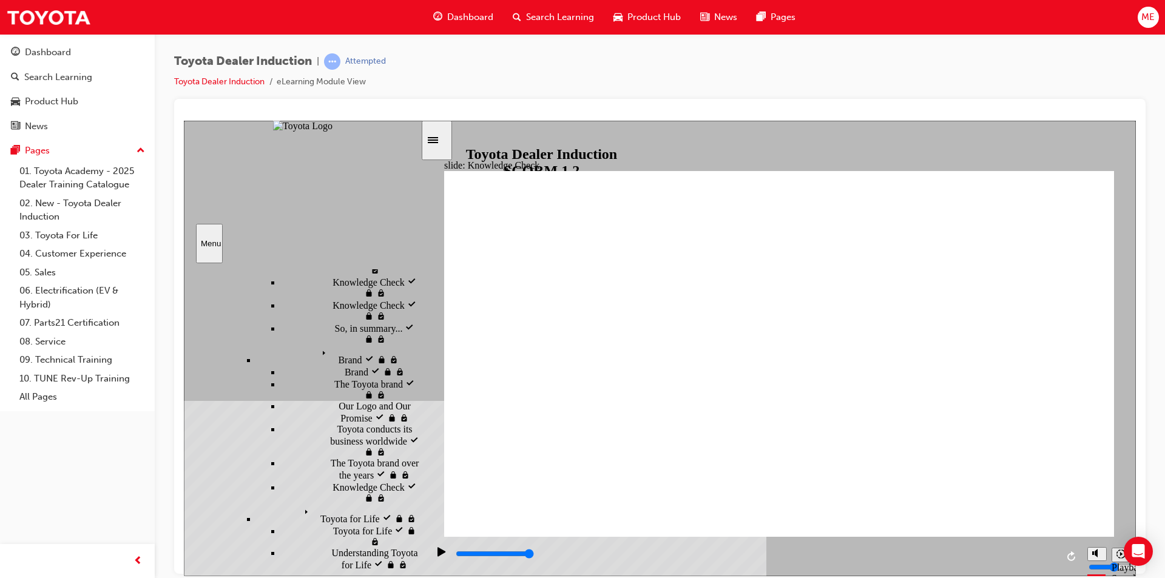
type input "1900"
checkbox input "true"
drag, startPoint x: 632, startPoint y: 352, endPoint x: 633, endPoint y: 363, distance: 10.9
type input "2300"
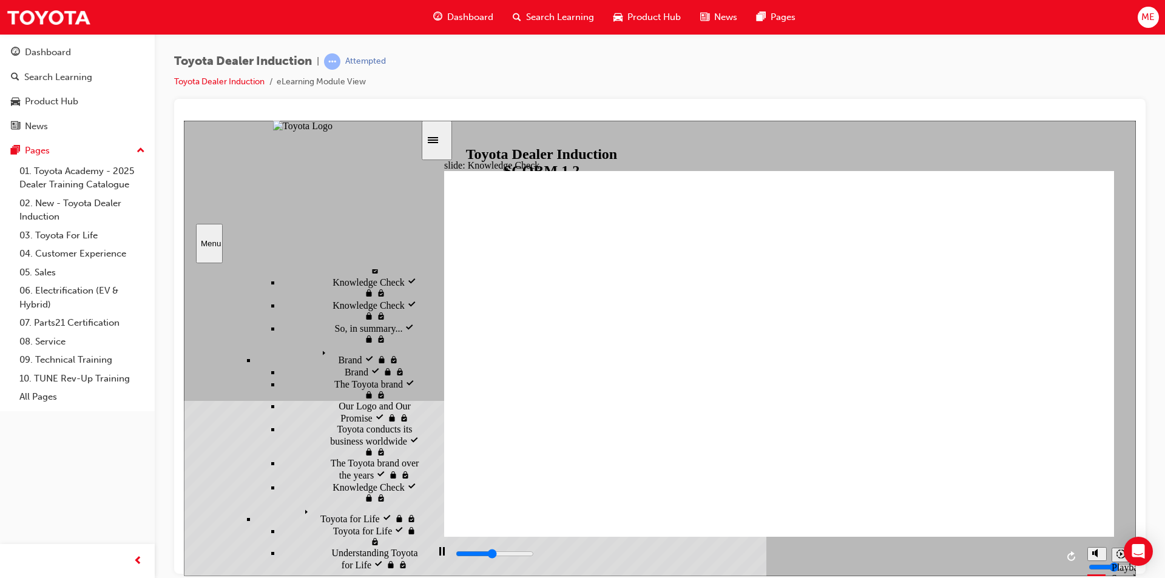
checkbox input "true"
type input "2700"
checkbox input "true"
type input "3200"
checkbox input "true"
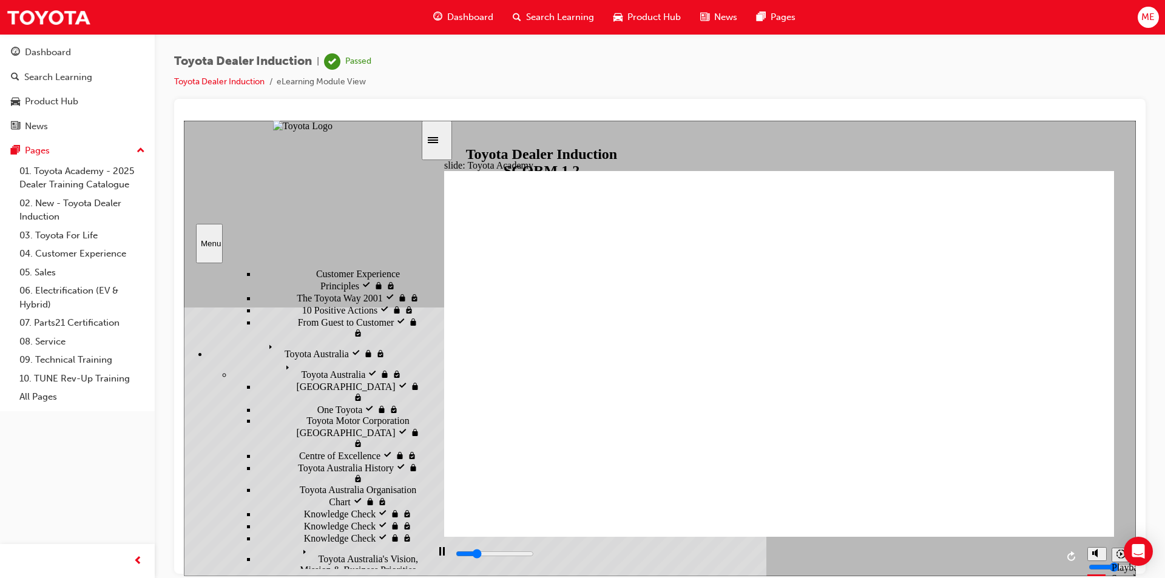
type input "2500"
